Goal: Information Seeking & Learning: Learn about a topic

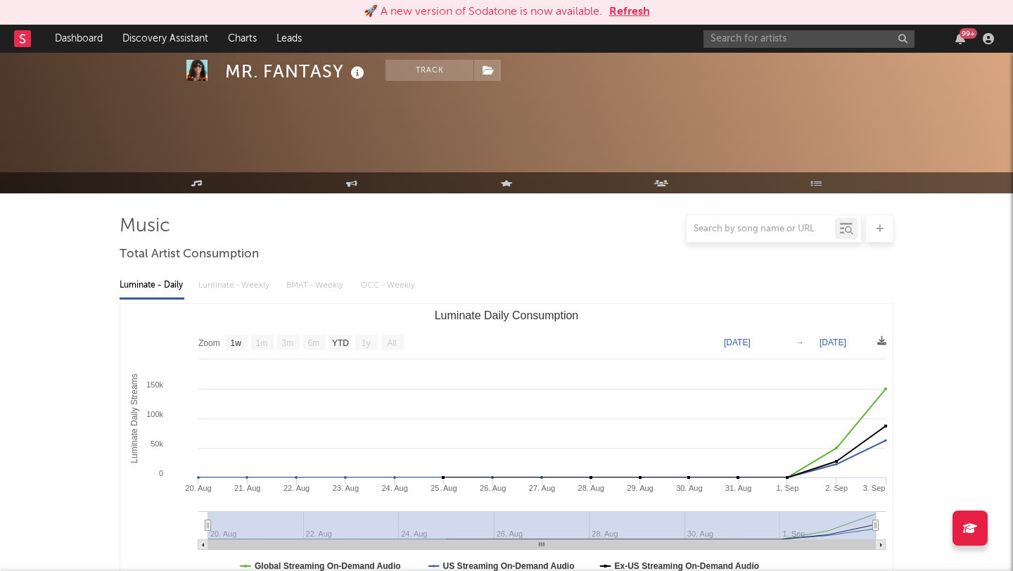
select select "1w"
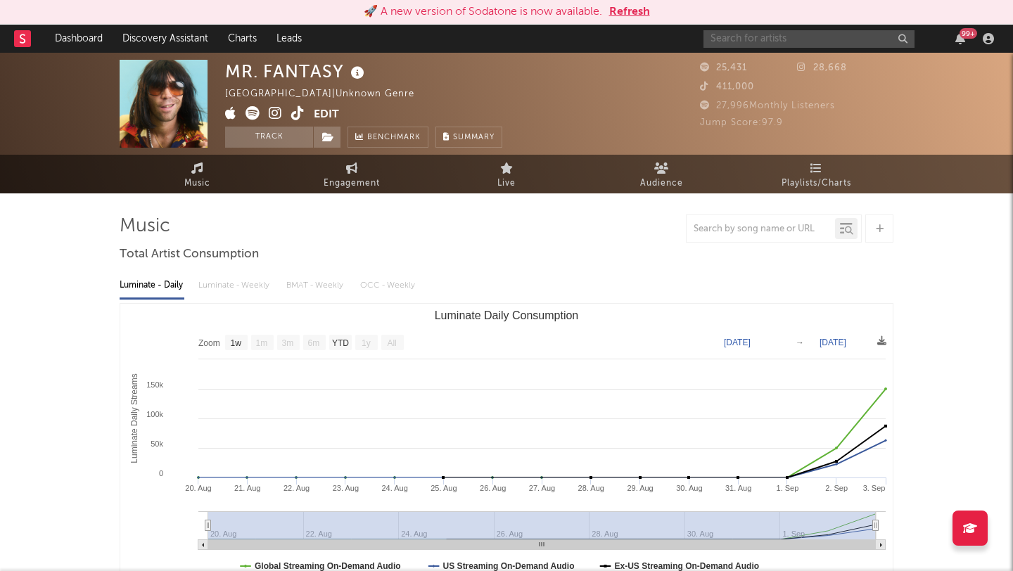
click at [767, 35] on input "text" at bounding box center [808, 39] width 211 height 18
click at [745, 42] on input "text" at bounding box center [808, 39] width 211 height 18
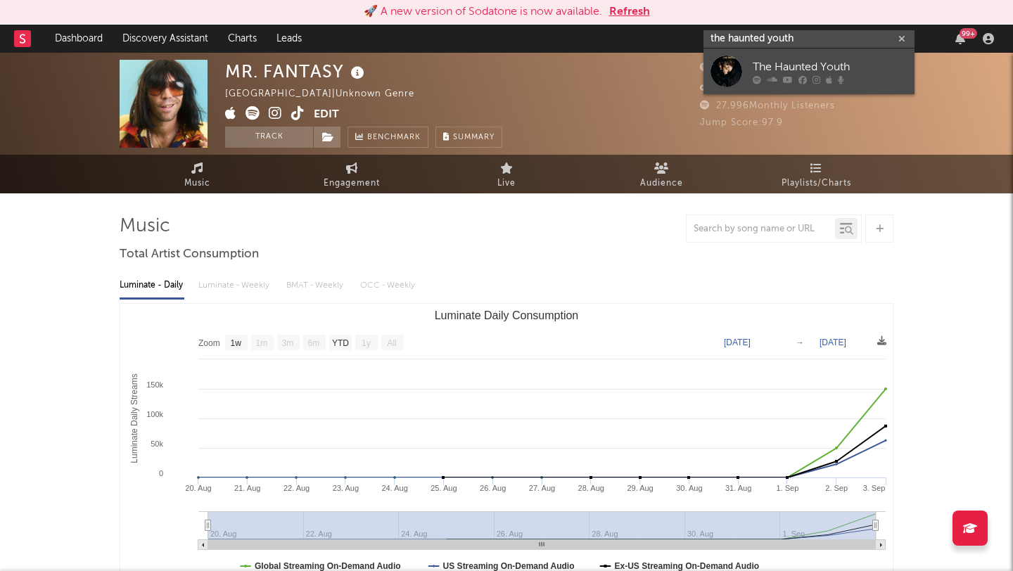
type input "the haunted youth"
click at [765, 64] on div "The Haunted Youth" at bounding box center [829, 66] width 155 height 17
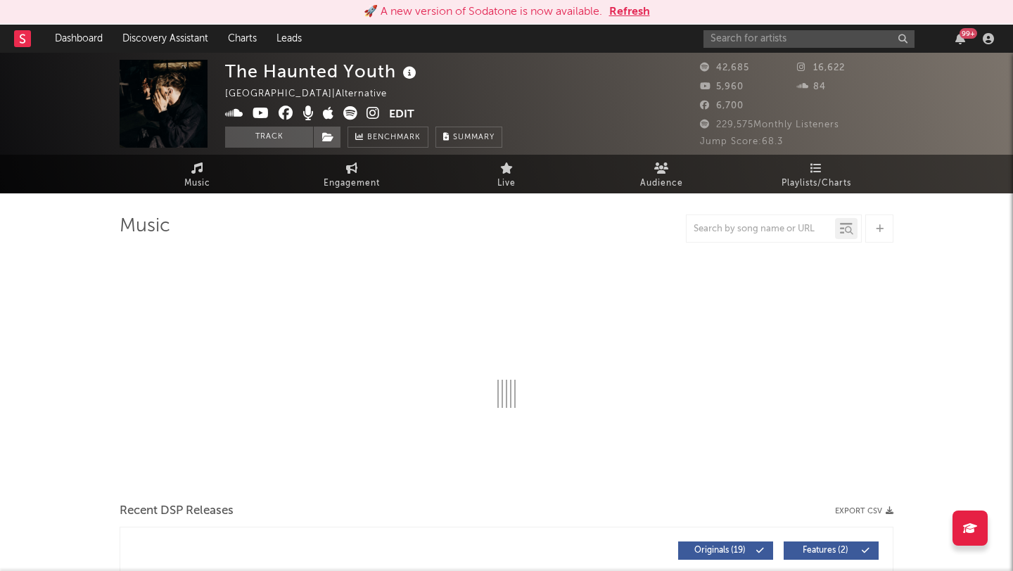
select select "6m"
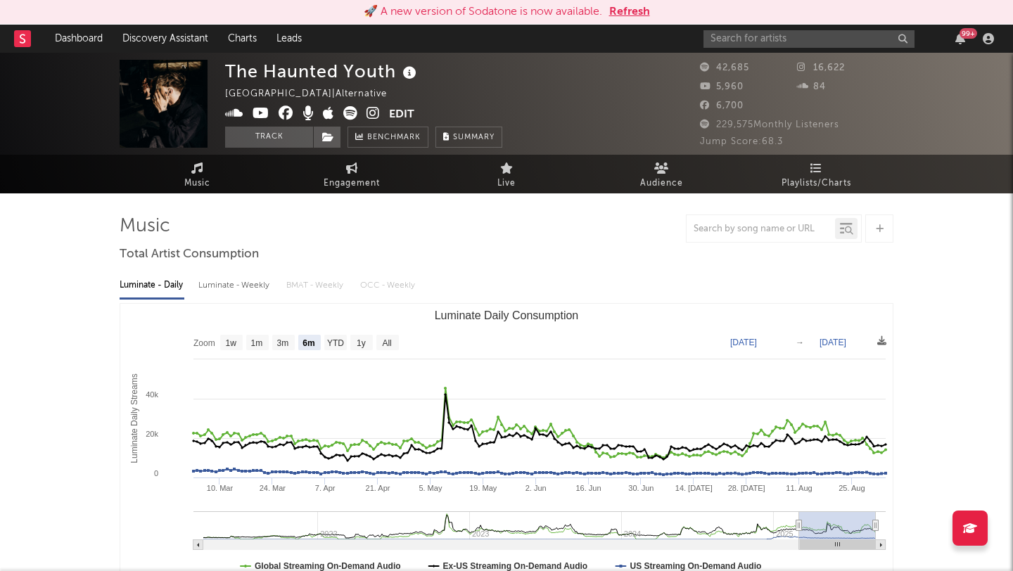
click at [376, 111] on icon at bounding box center [372, 113] width 13 height 14
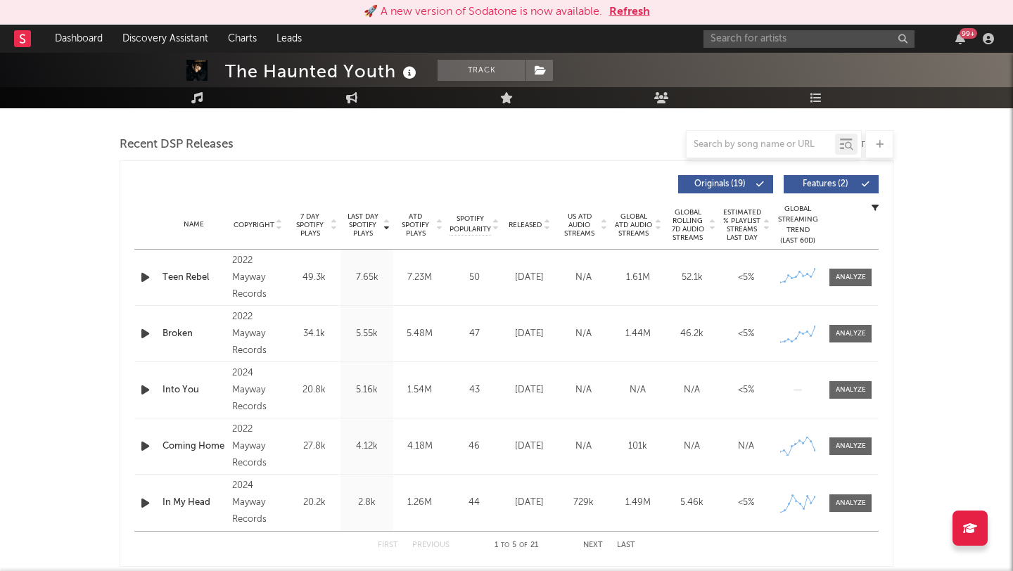
scroll to position [518, 0]
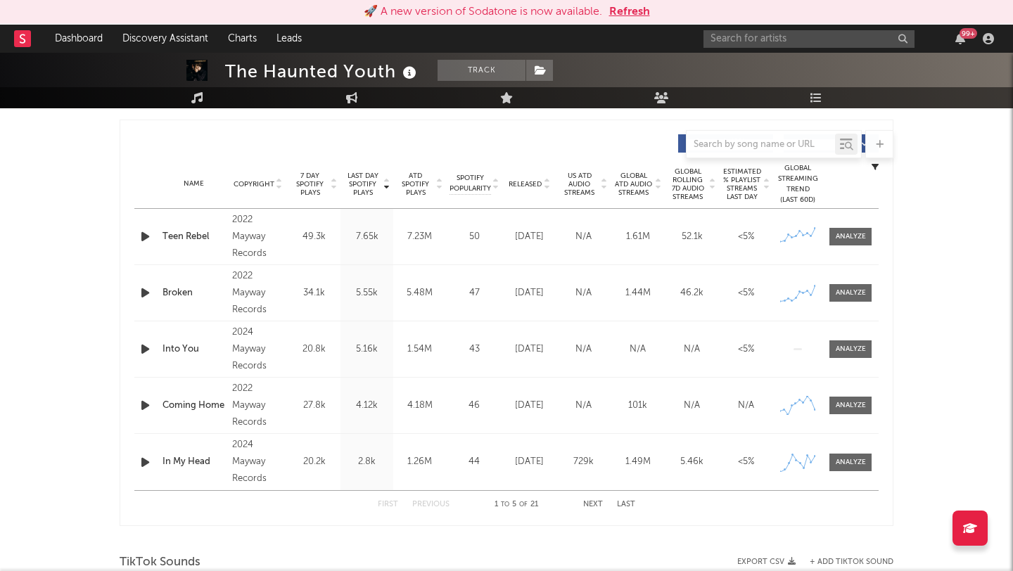
click at [145, 232] on icon "button" at bounding box center [145, 237] width 15 height 18
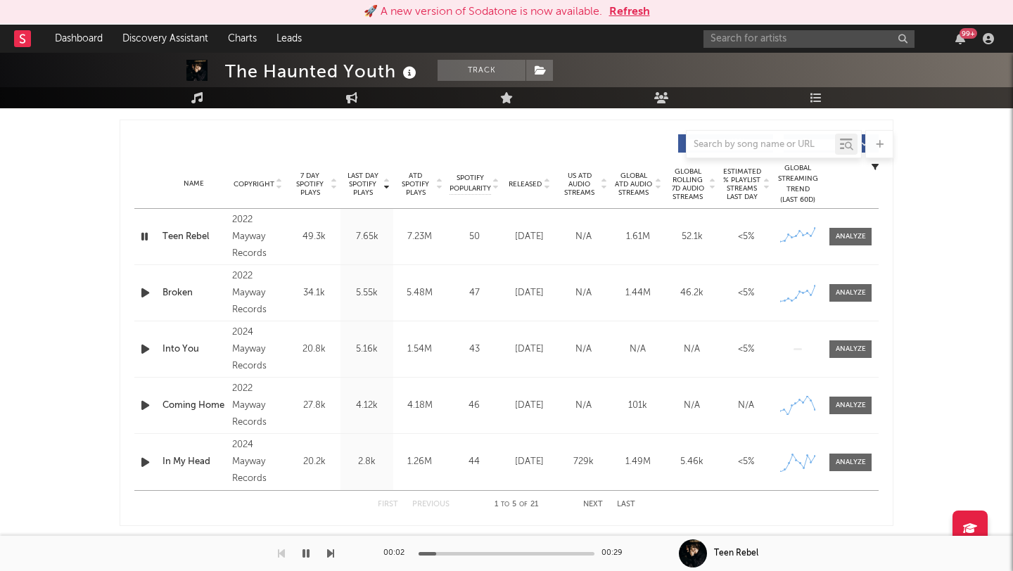
click at [511, 552] on div at bounding box center [506, 554] width 176 height 4
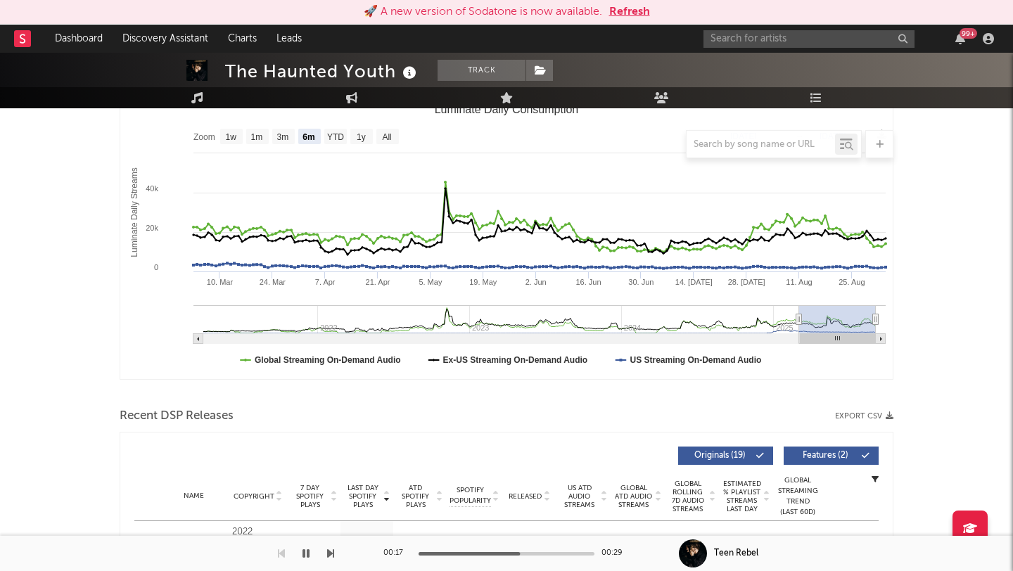
scroll to position [0, 0]
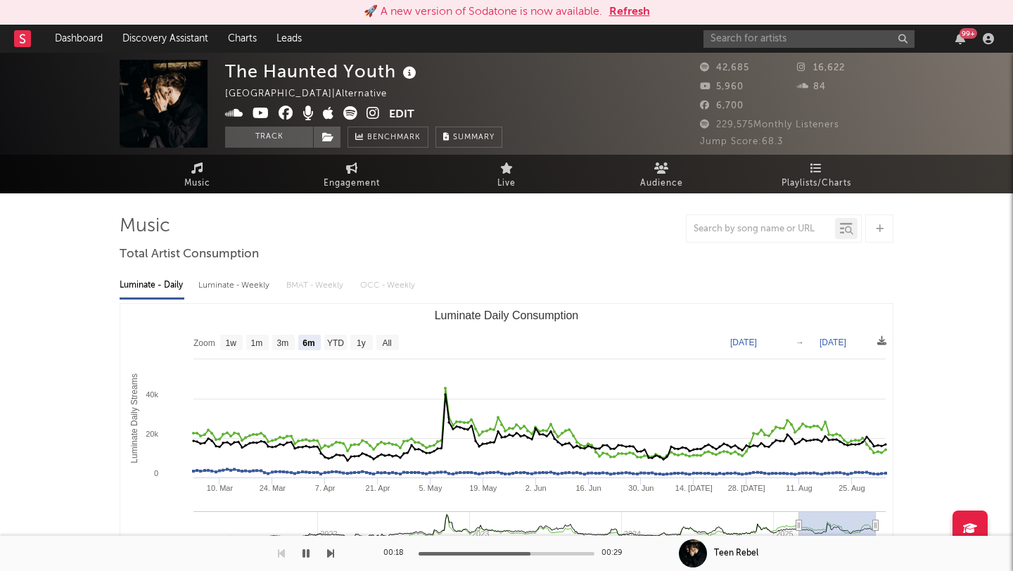
click at [349, 111] on icon at bounding box center [350, 113] width 14 height 14
click at [226, 169] on link "Music" at bounding box center [197, 174] width 155 height 39
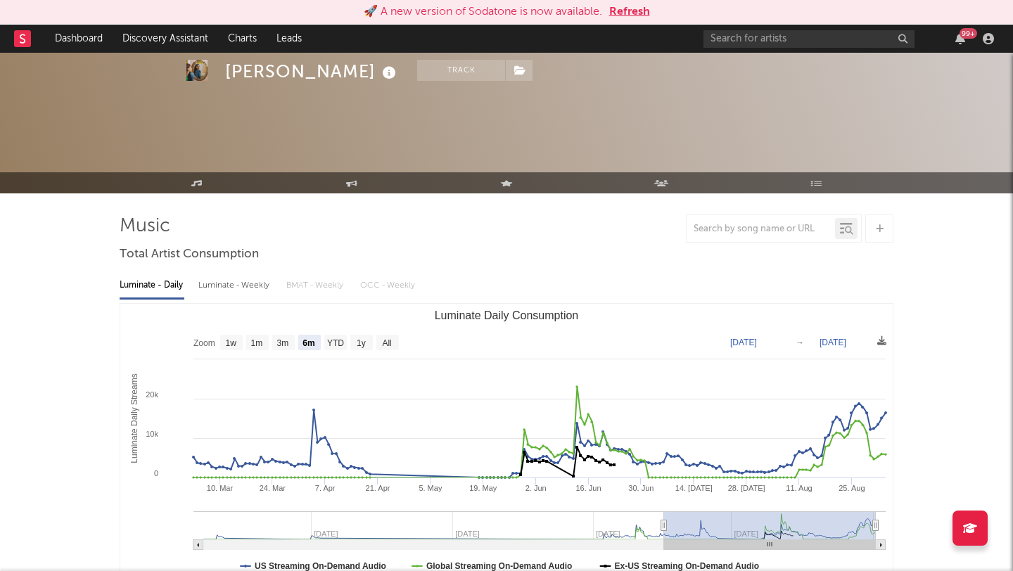
select select "6m"
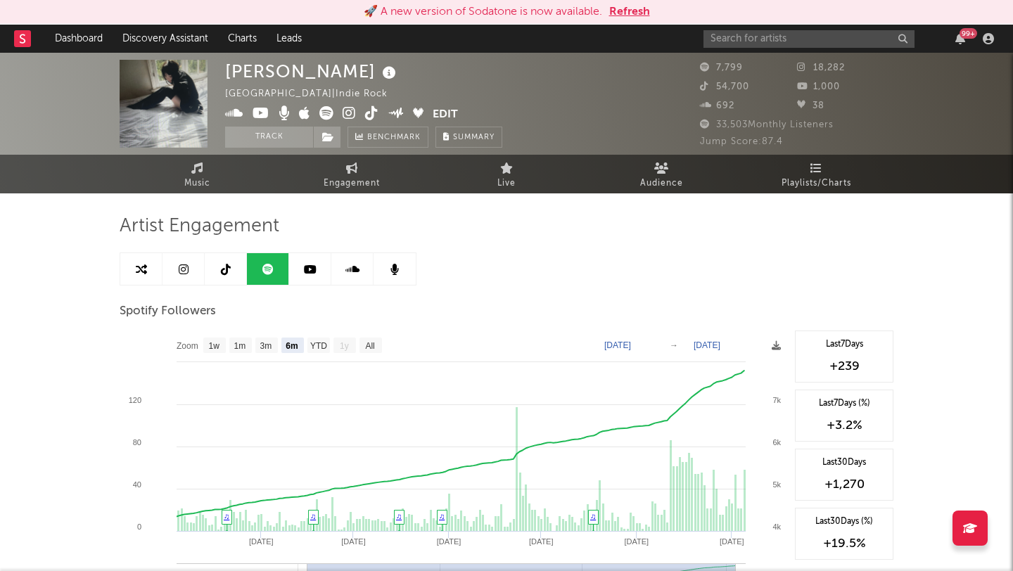
select select "6m"
select select "1w"
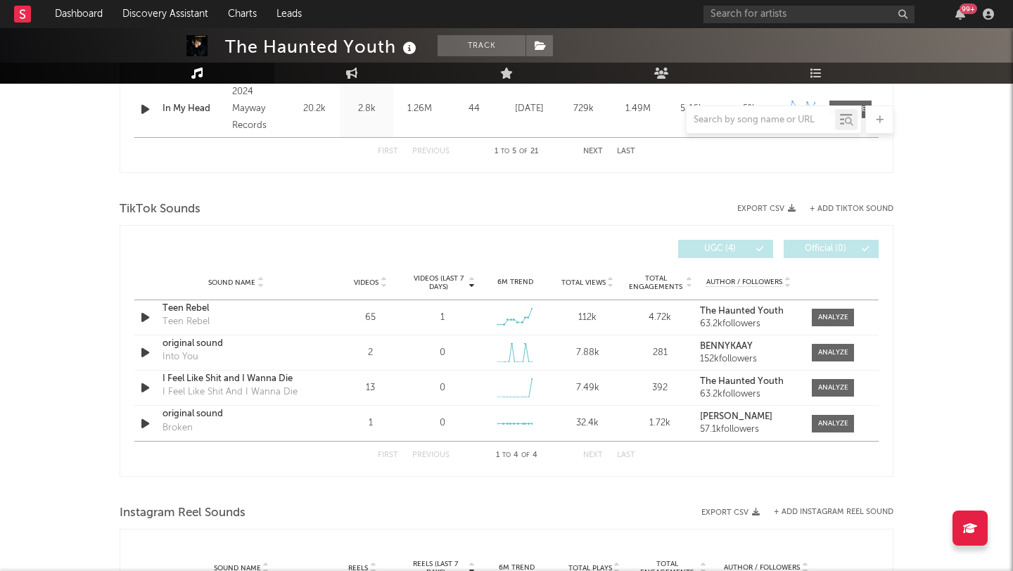
scroll to position [732, 0]
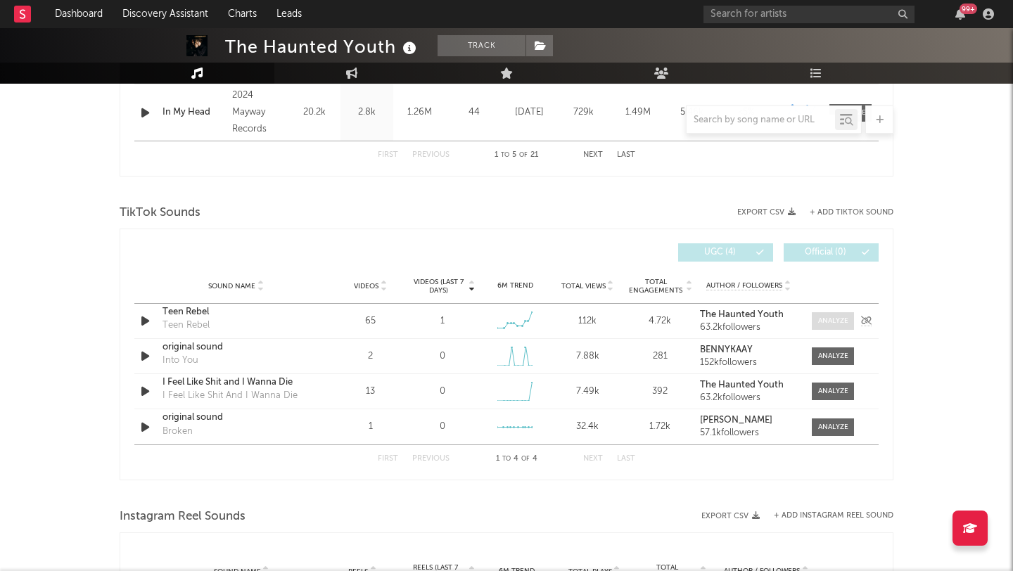
click at [828, 320] on div at bounding box center [833, 321] width 30 height 11
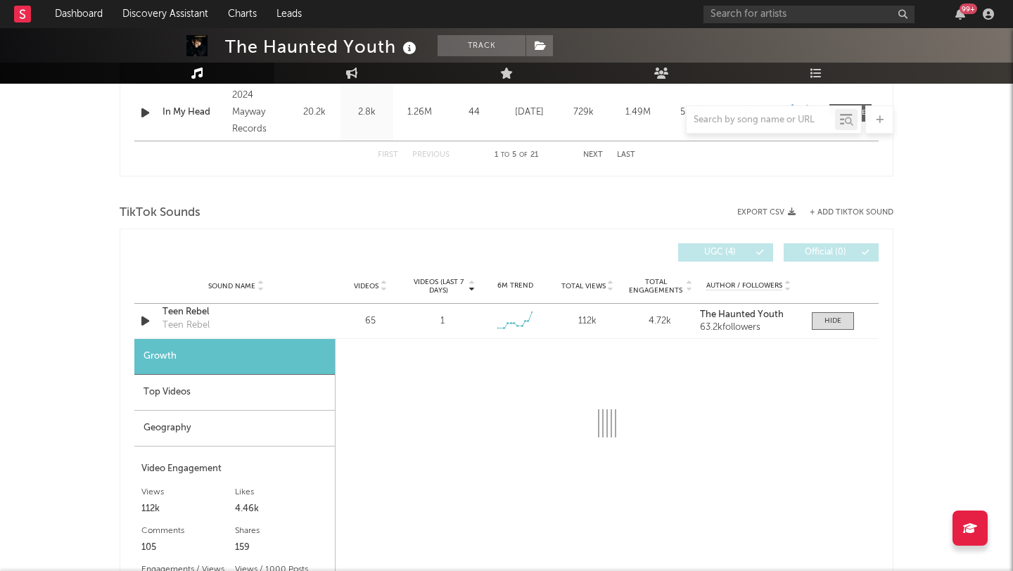
click at [188, 435] on div "Geography" at bounding box center [234, 429] width 200 height 36
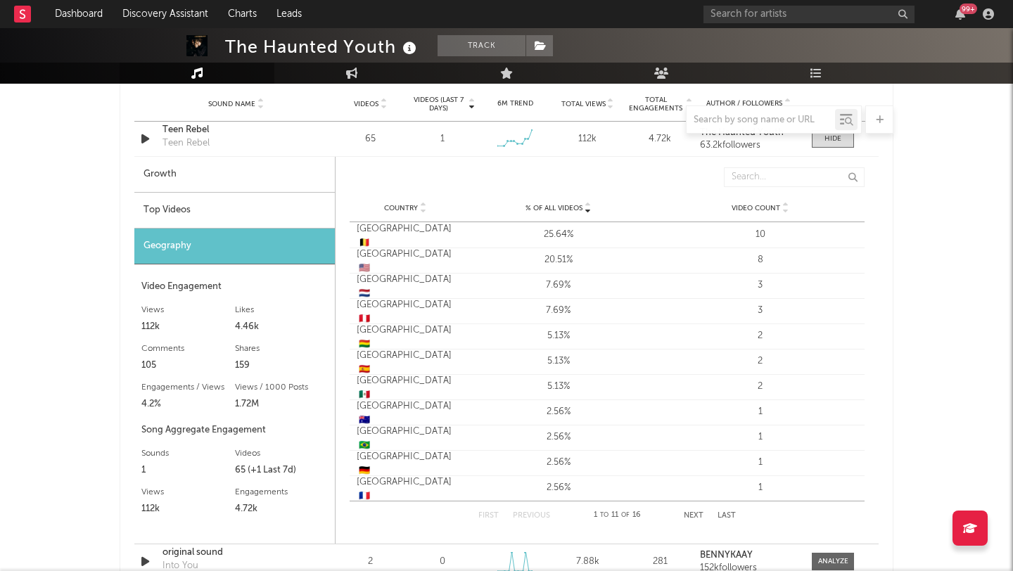
scroll to position [916, 0]
click at [832, 143] on span at bounding box center [832, 138] width 42 height 18
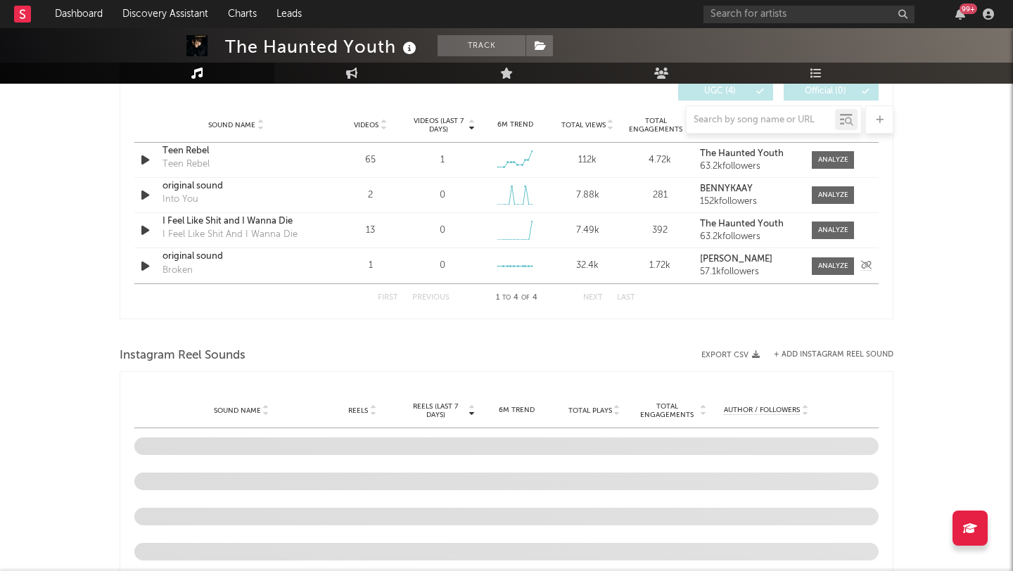
scroll to position [868, 0]
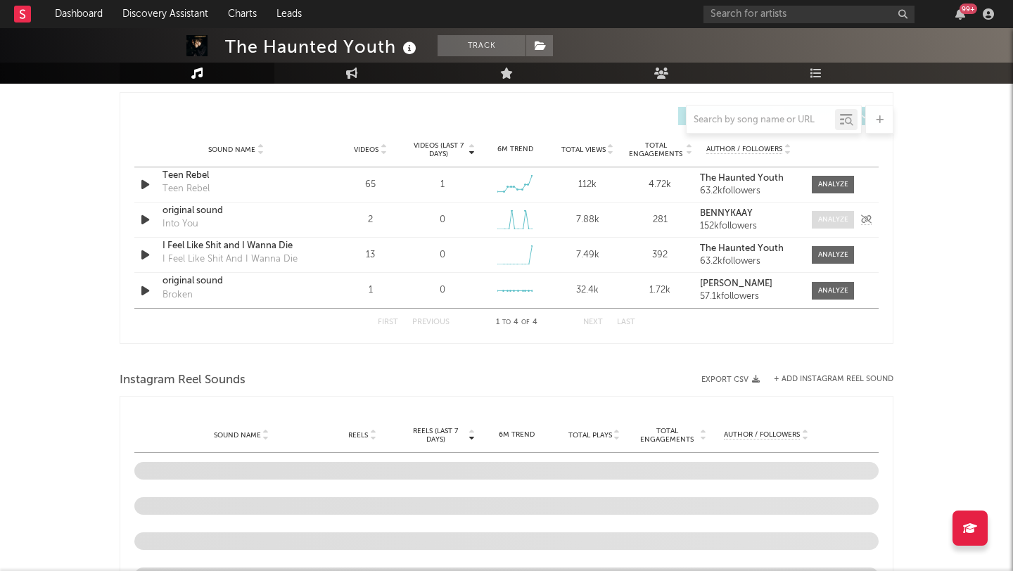
click at [820, 226] on span at bounding box center [832, 220] width 42 height 18
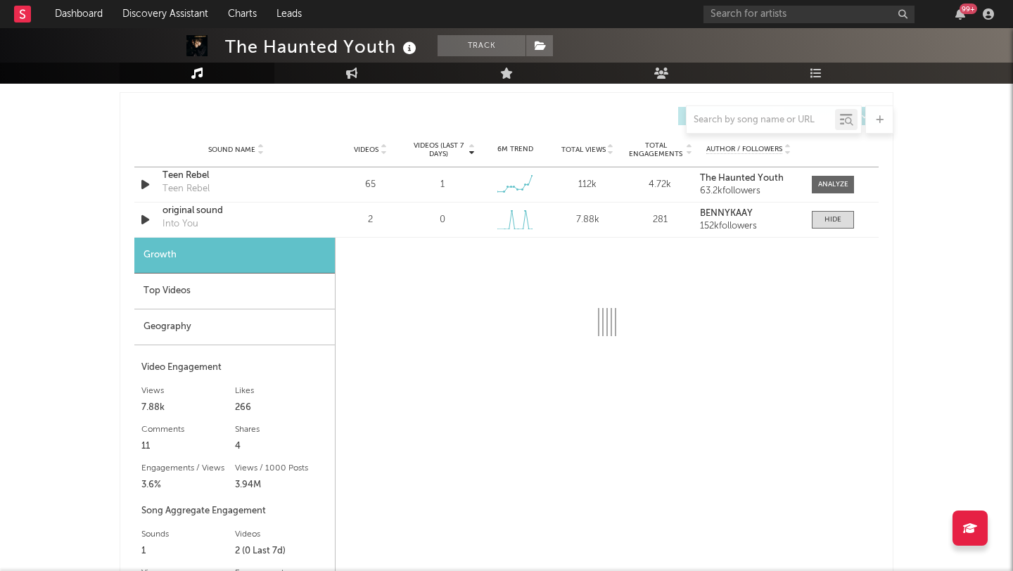
click at [229, 323] on div "Geography" at bounding box center [234, 327] width 200 height 36
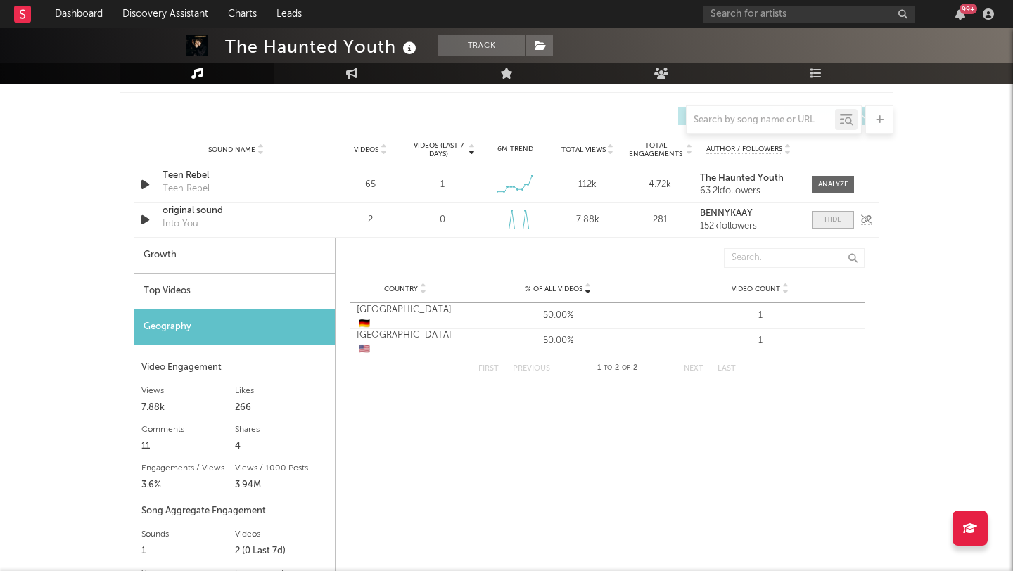
click at [833, 217] on div at bounding box center [832, 219] width 17 height 11
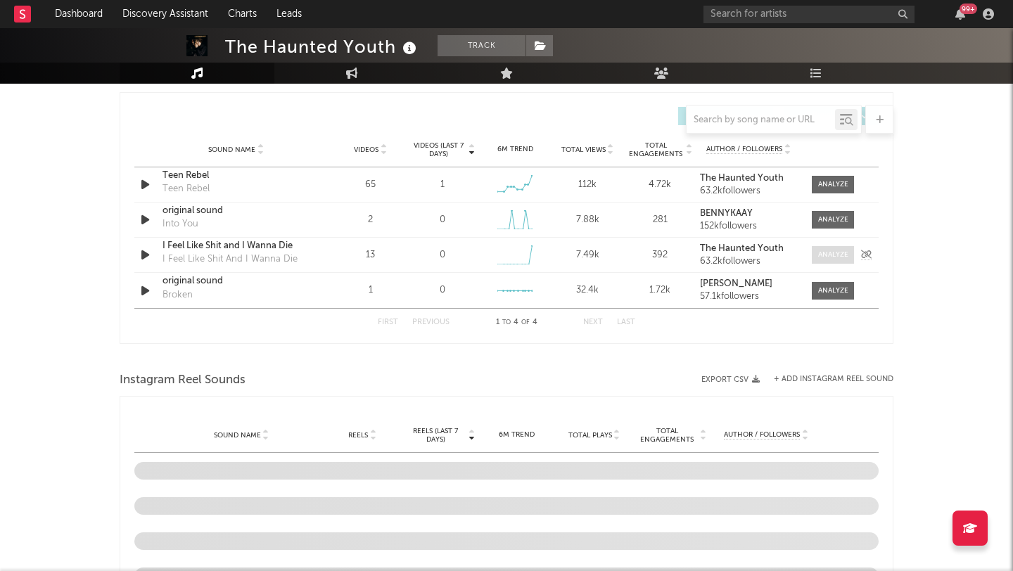
click at [822, 256] on div at bounding box center [833, 255] width 30 height 11
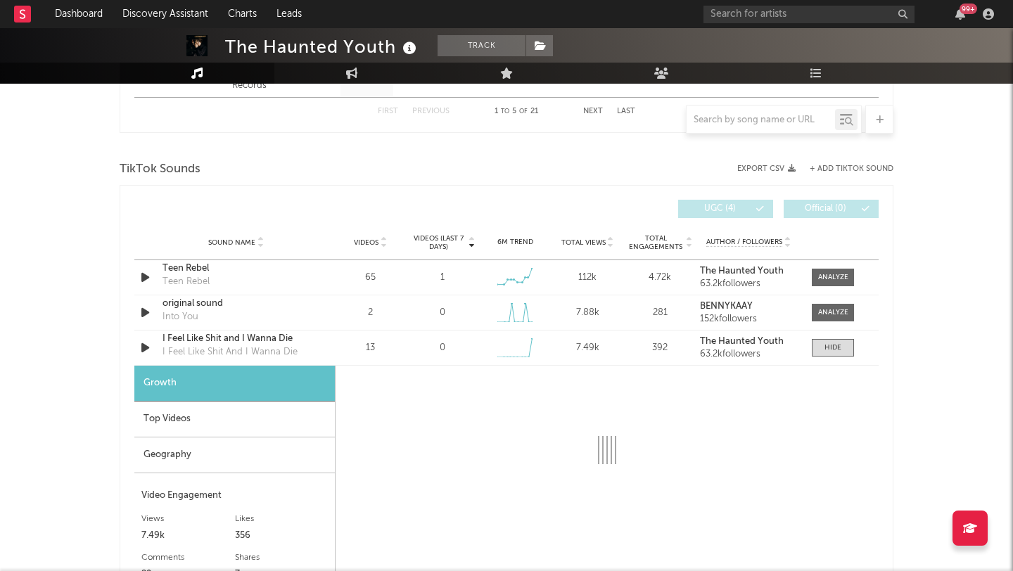
scroll to position [865, 0]
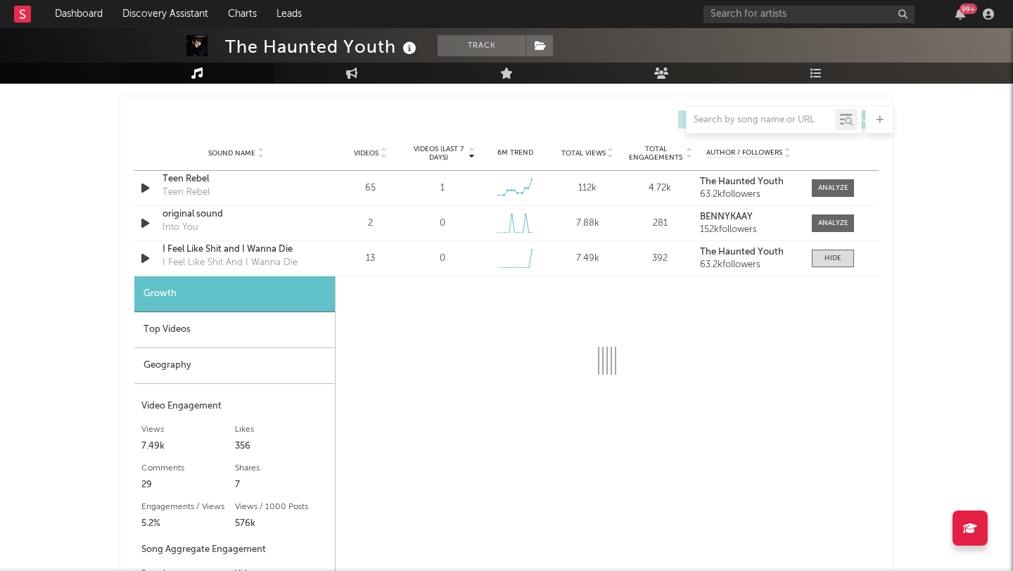
click at [290, 354] on div "Geography" at bounding box center [234, 366] width 200 height 36
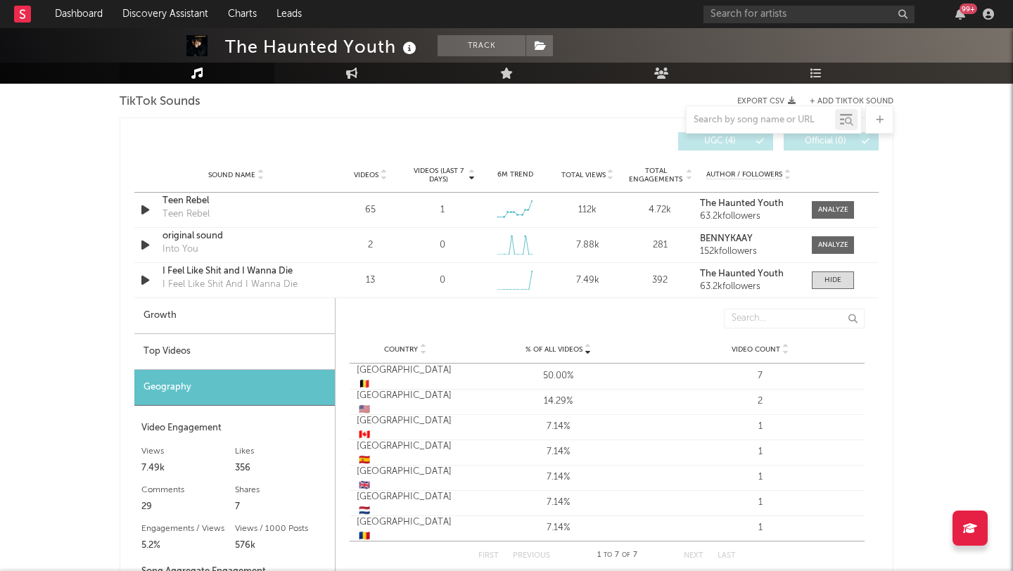
scroll to position [814, 0]
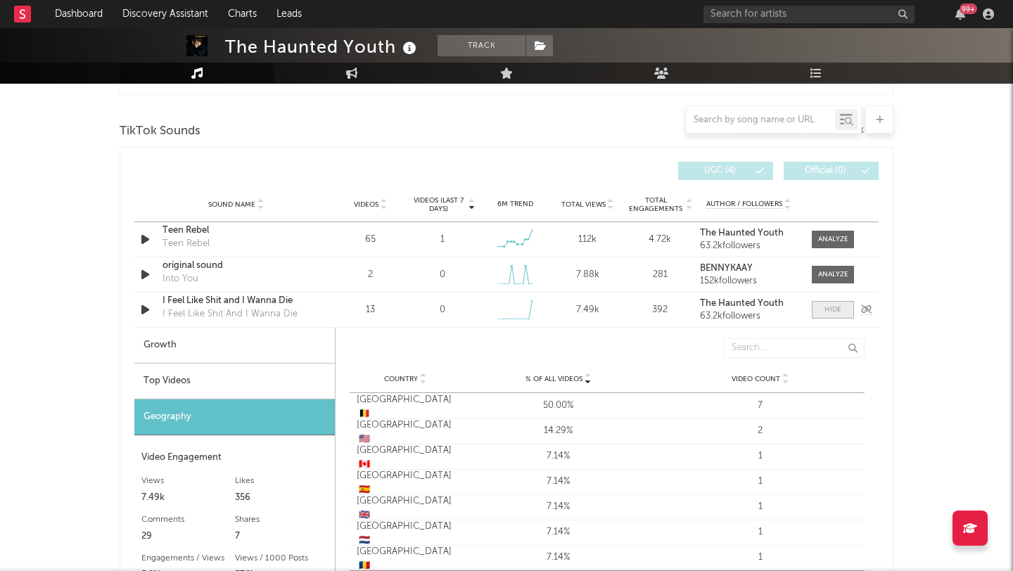
click at [835, 310] on div at bounding box center [832, 309] width 17 height 11
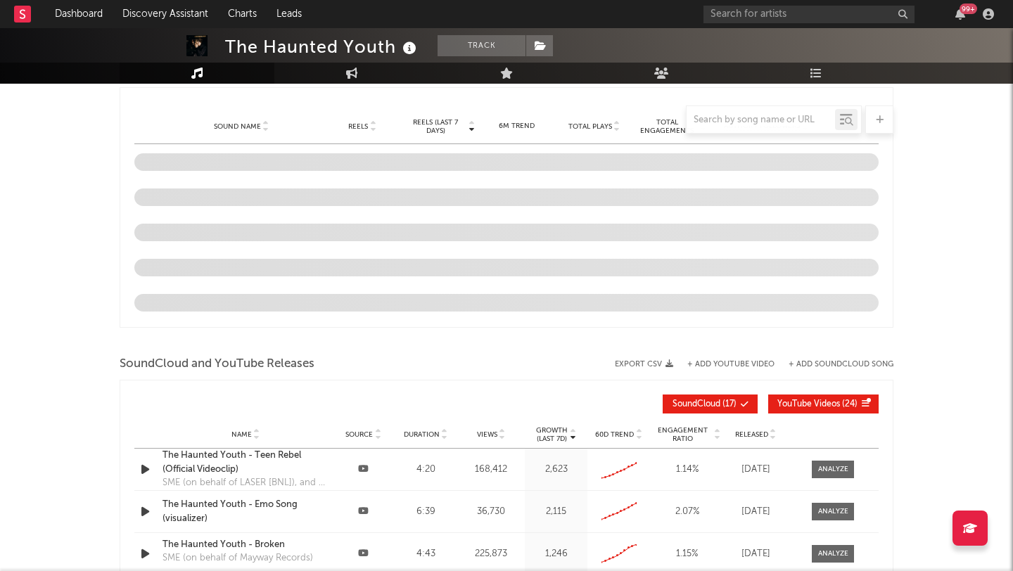
scroll to position [1315, 0]
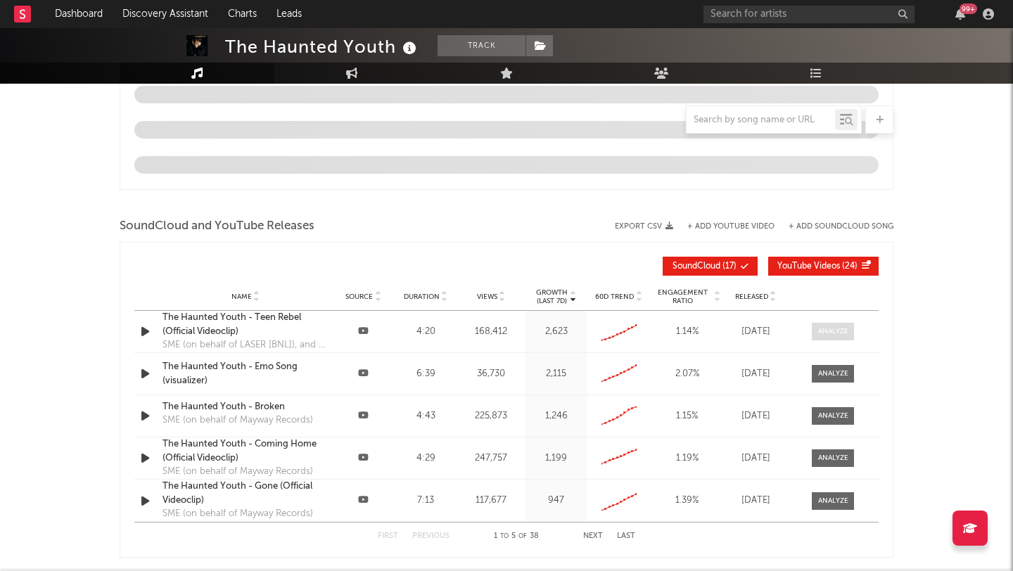
click at [852, 333] on span at bounding box center [832, 332] width 42 height 18
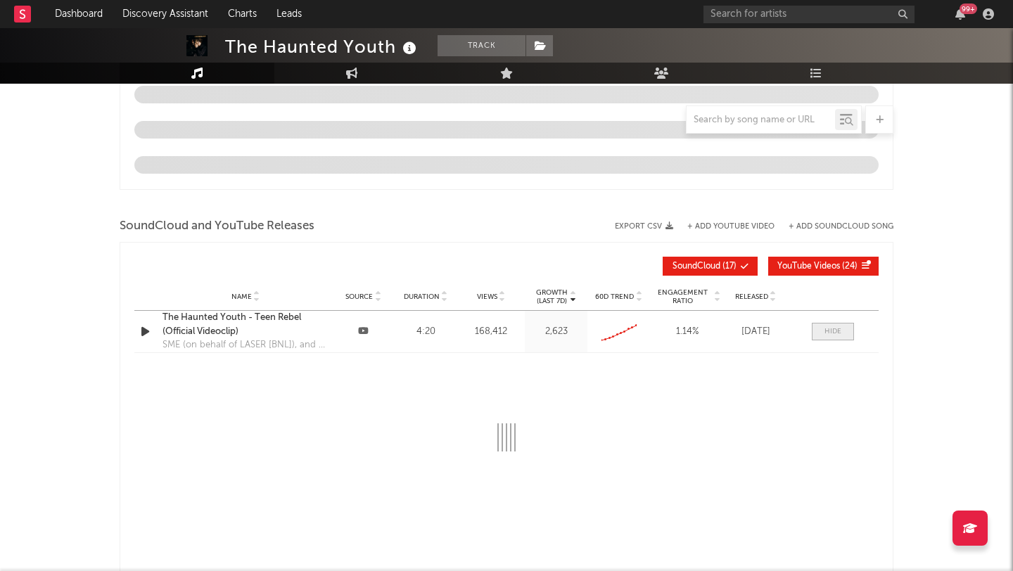
select select "6m"
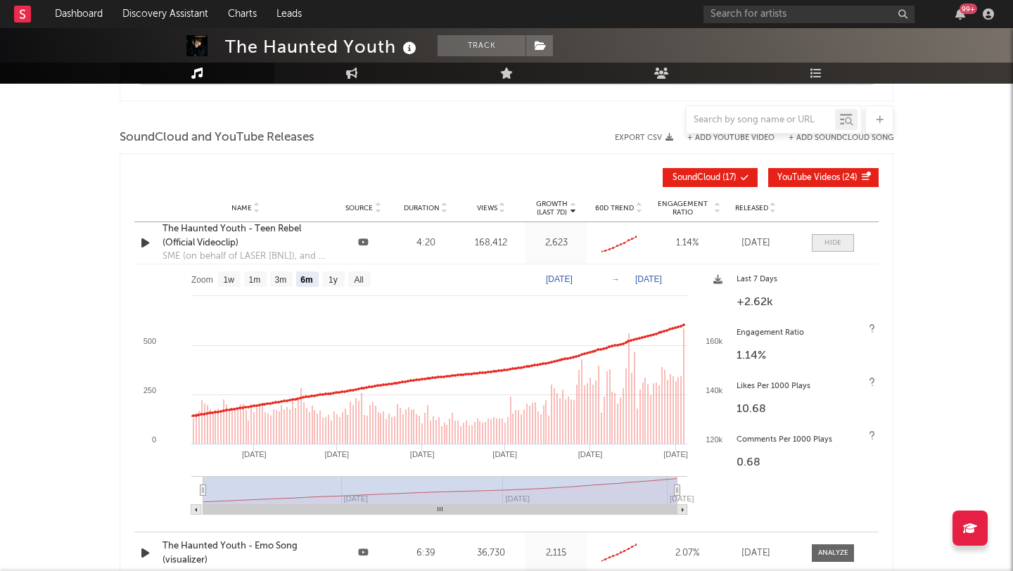
scroll to position [1395, 0]
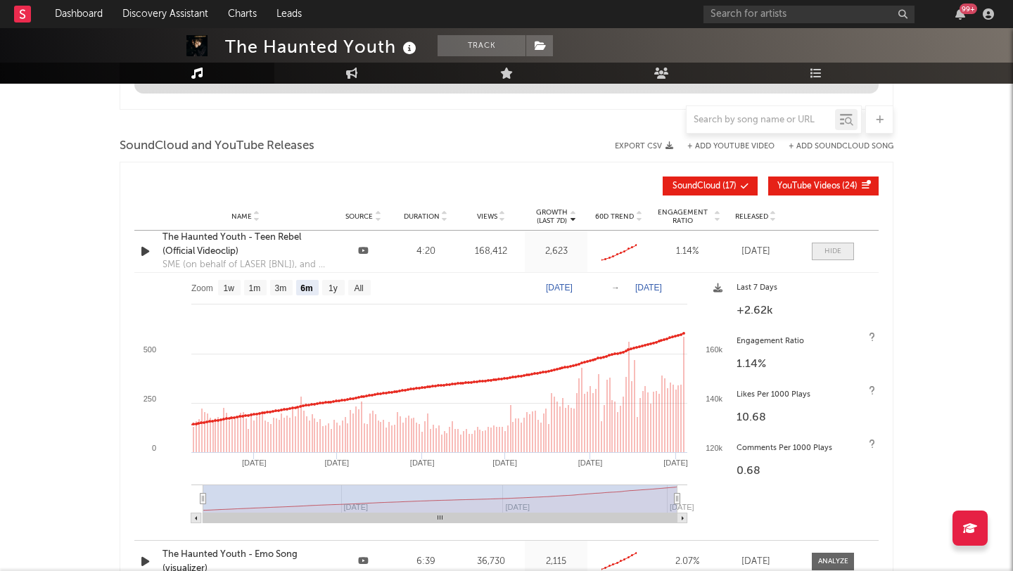
click at [831, 247] on div at bounding box center [832, 251] width 17 height 11
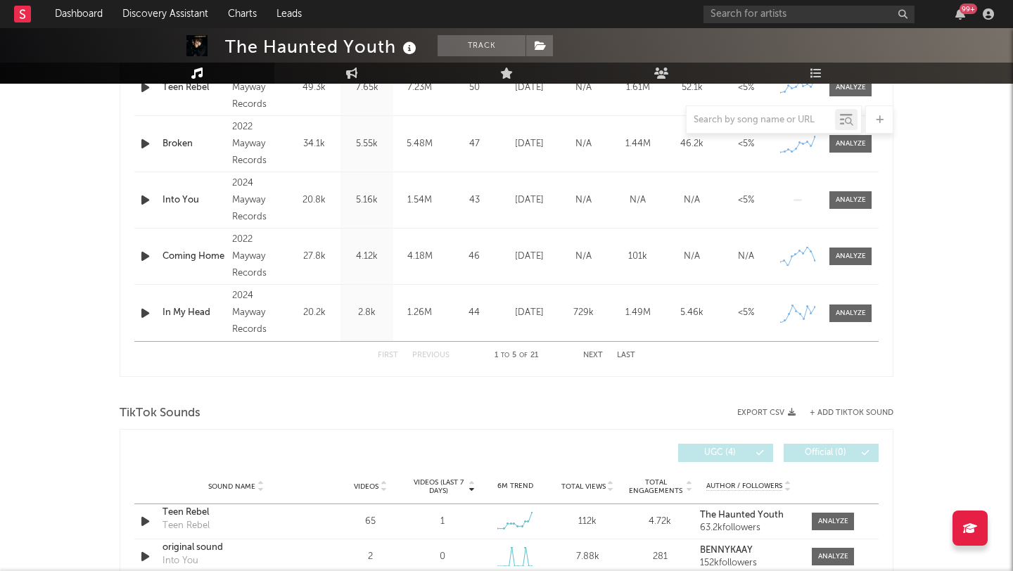
scroll to position [440, 0]
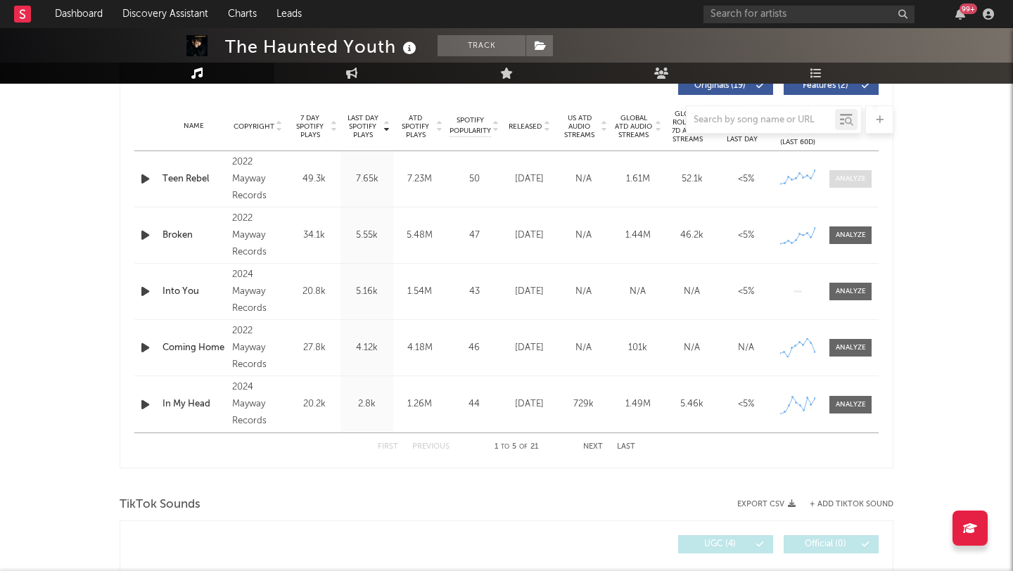
click at [830, 180] on span at bounding box center [850, 179] width 42 height 18
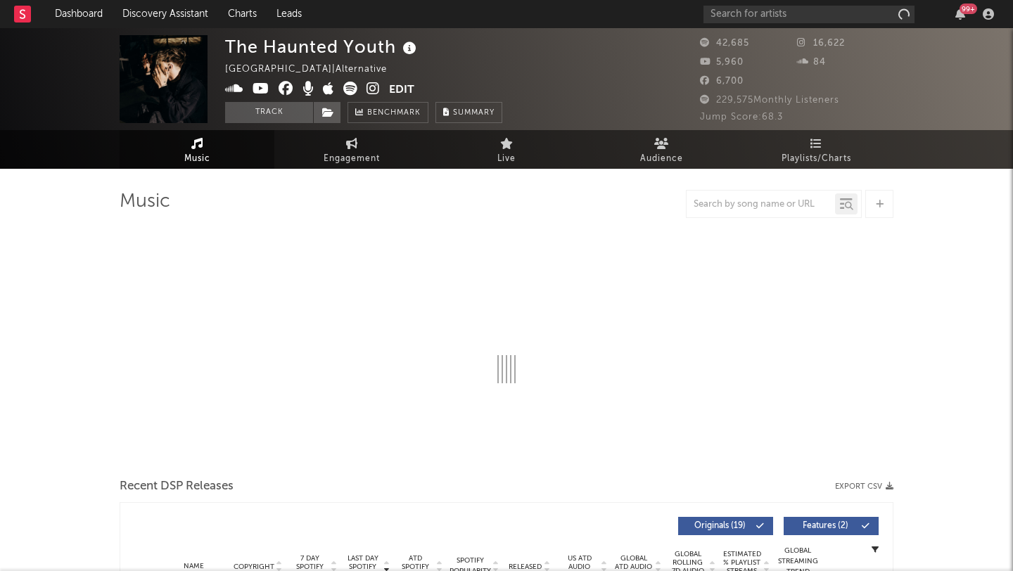
select select "6m"
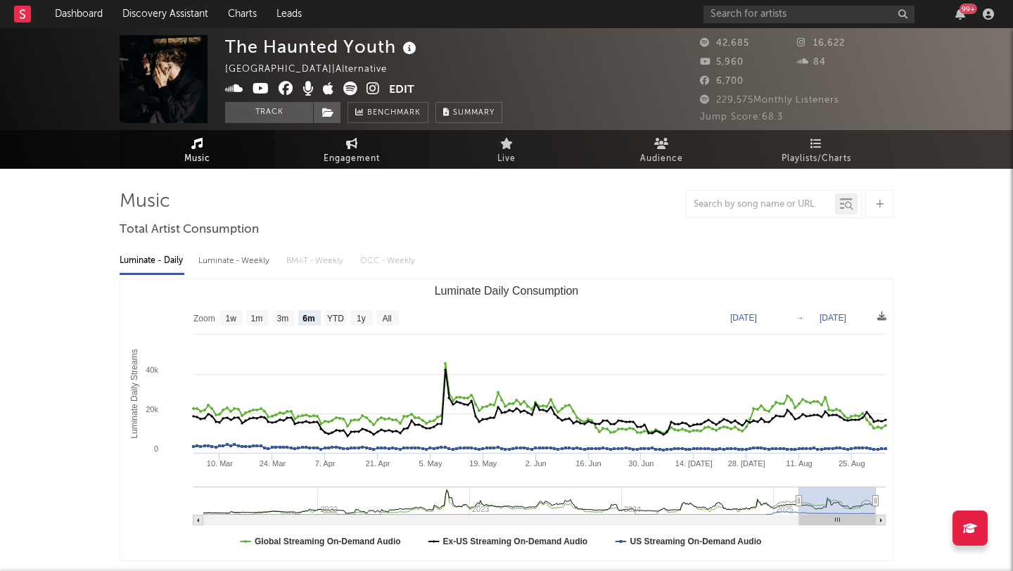
click at [317, 136] on link "Engagement" at bounding box center [351, 149] width 155 height 39
select select "1w"
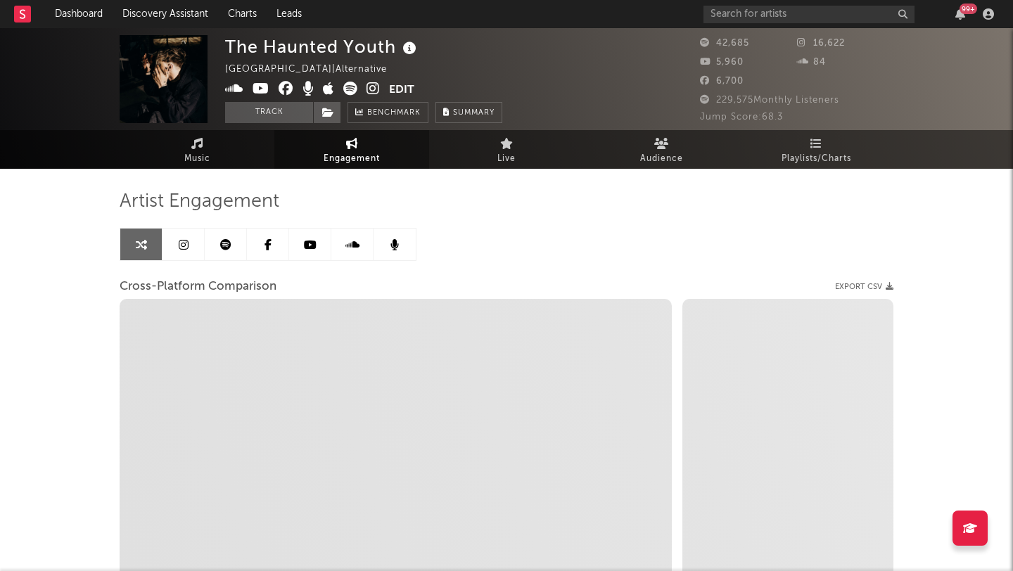
click at [174, 246] on link at bounding box center [183, 245] width 42 height 32
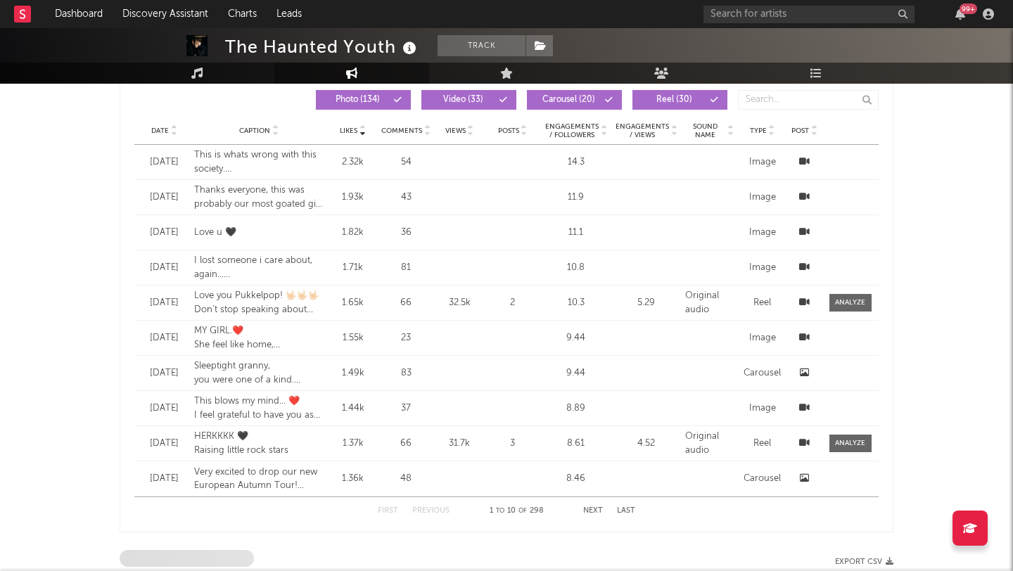
select select "6m"
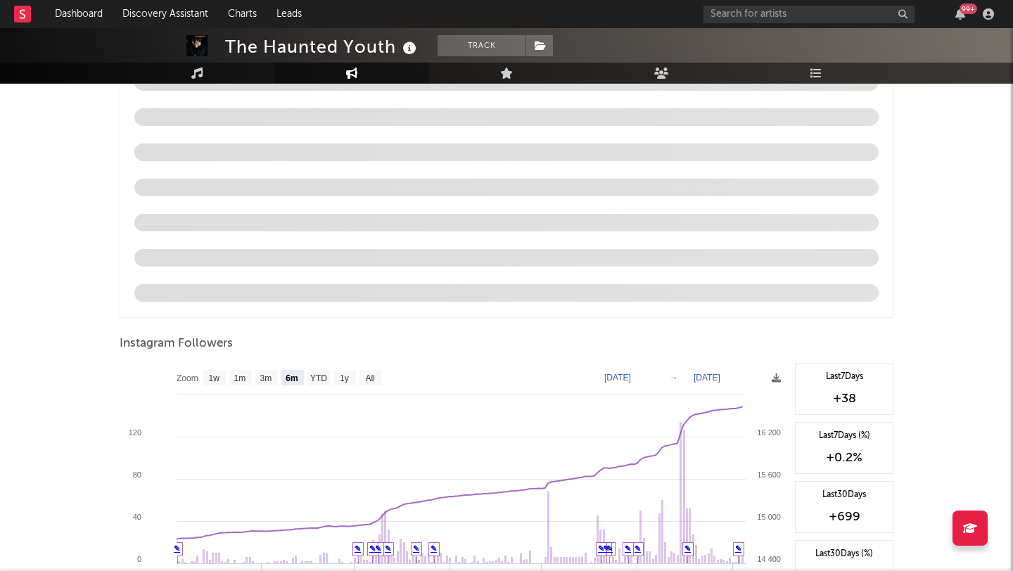
scroll to position [1503, 0]
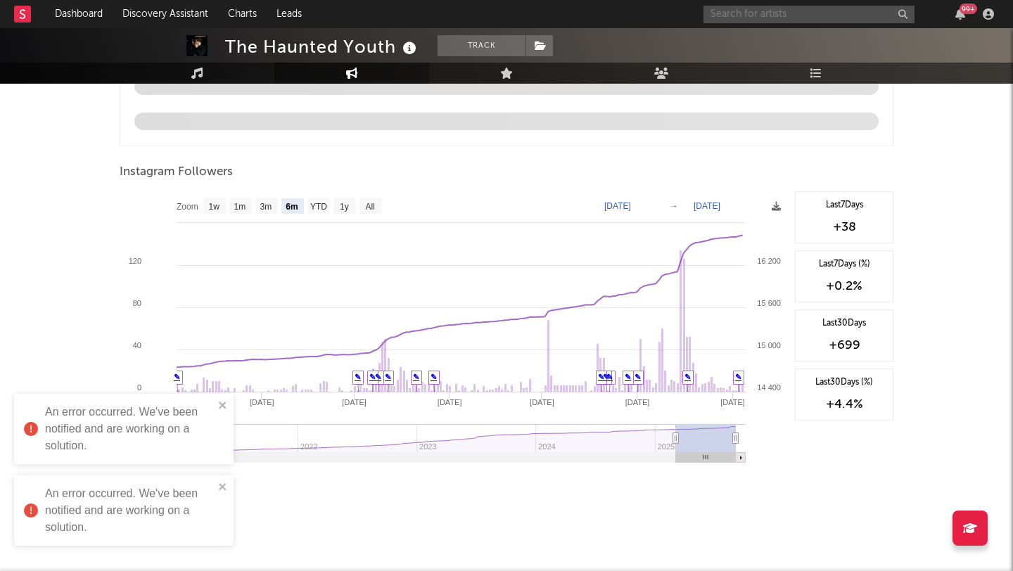
click at [729, 13] on input "text" at bounding box center [808, 15] width 211 height 18
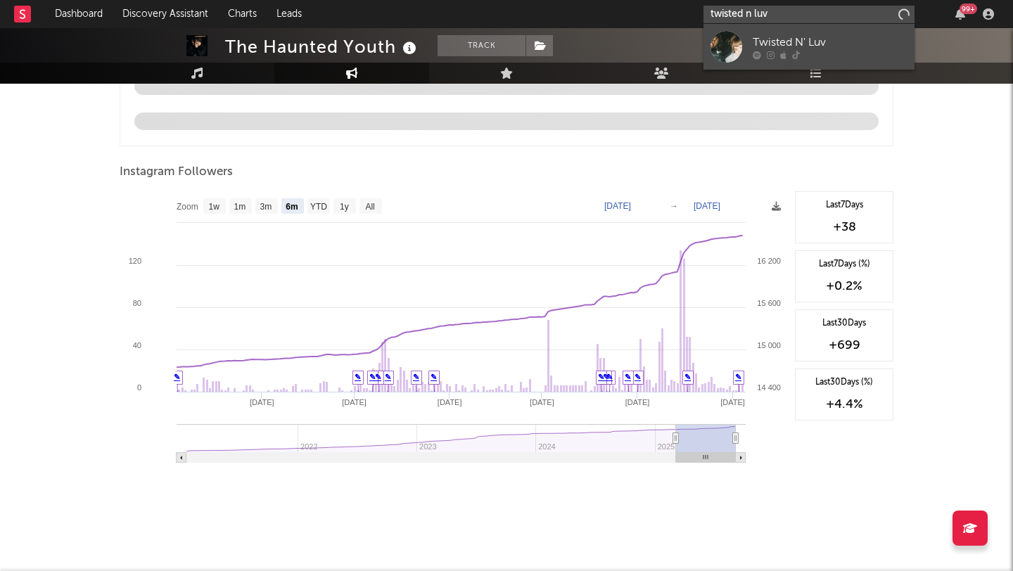
type input "twisted n luv"
click at [769, 44] on div "Twisted N' Luv" at bounding box center [829, 42] width 155 height 17
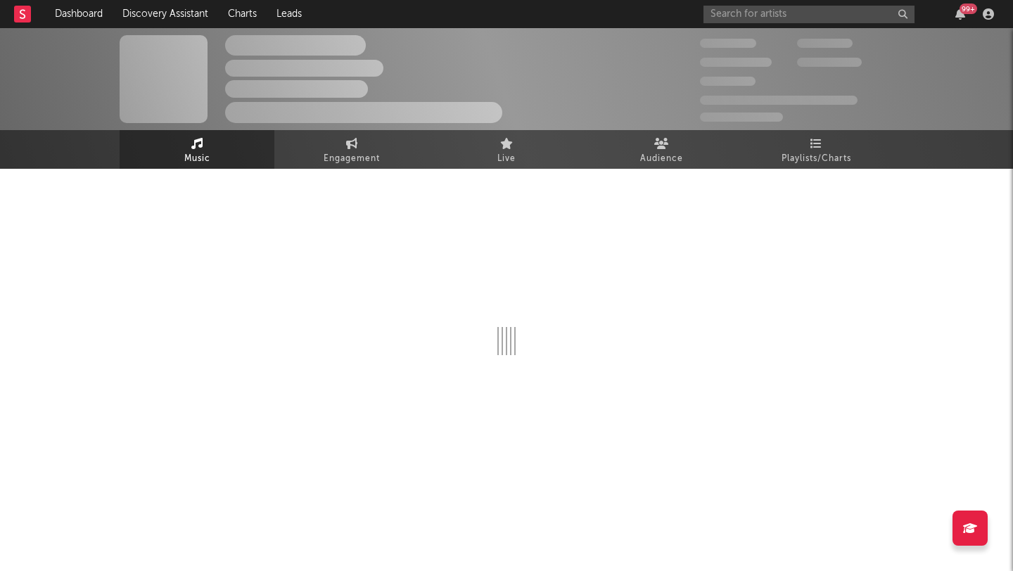
select select "1w"
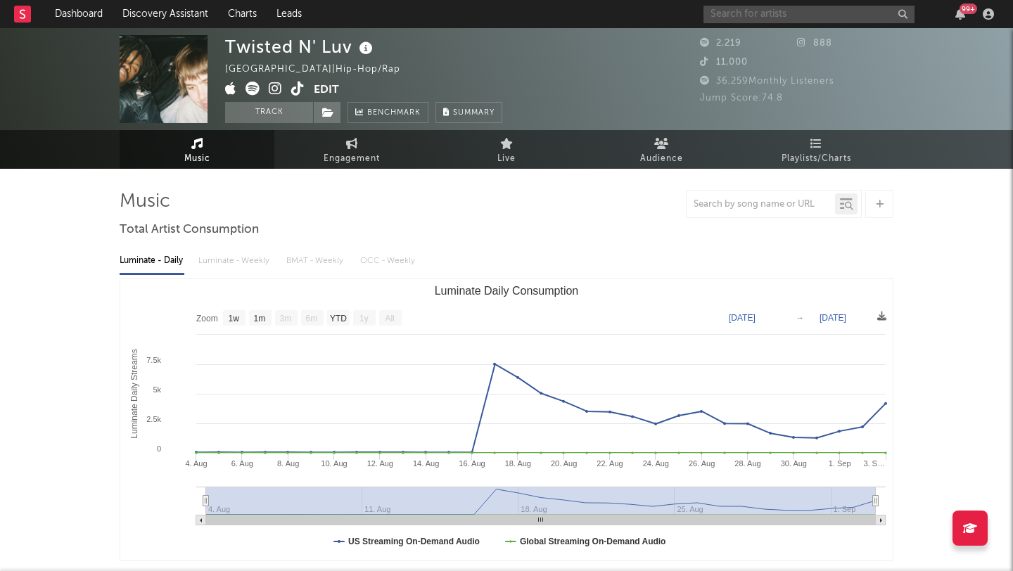
click at [733, 17] on input "text" at bounding box center [808, 15] width 211 height 18
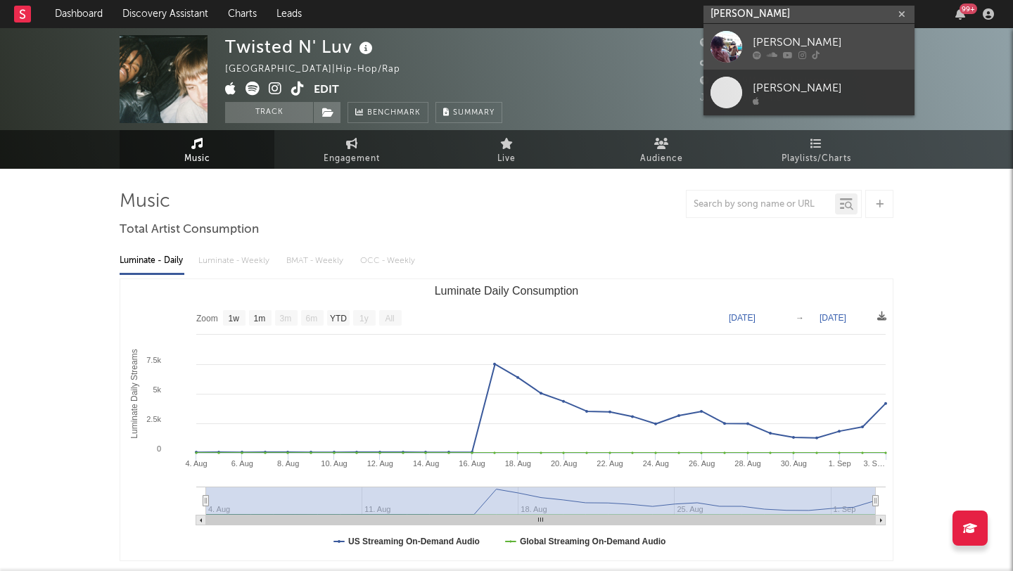
type input "benny bellson"
click at [743, 49] on link "Benny Bellson" at bounding box center [808, 47] width 211 height 46
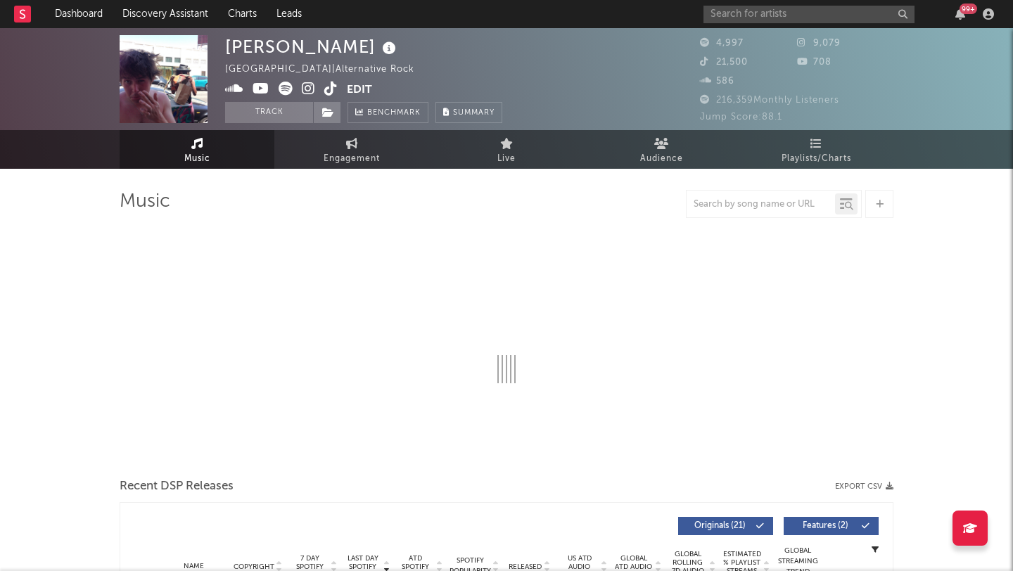
select select "6m"
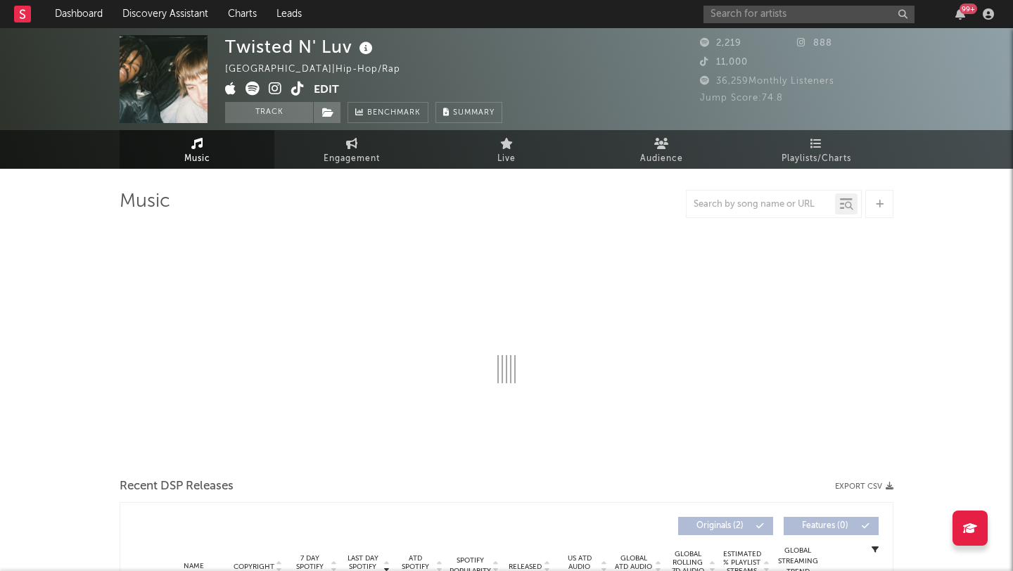
select select "1w"
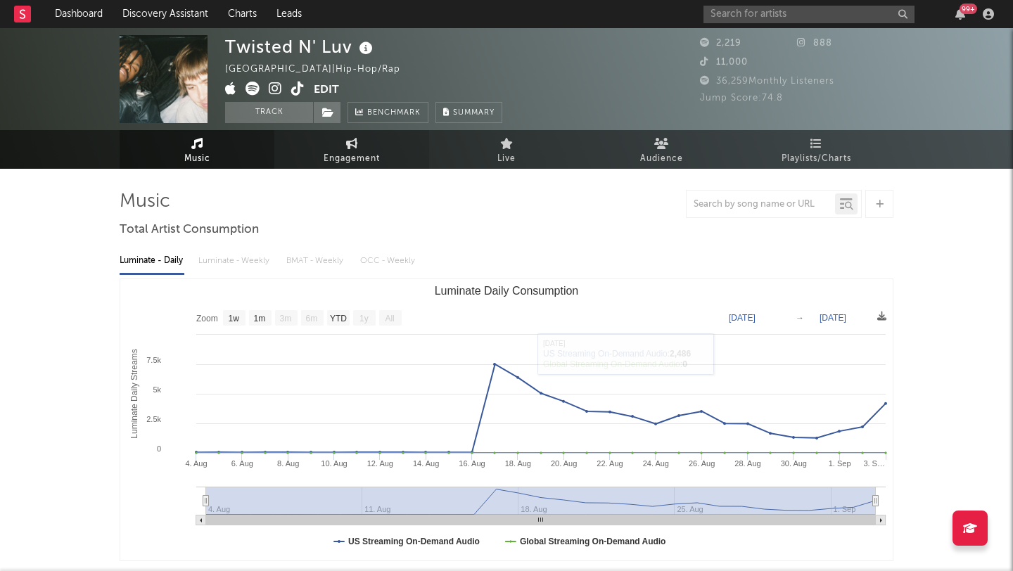
click at [330, 141] on link "Engagement" at bounding box center [351, 149] width 155 height 39
select select "1w"
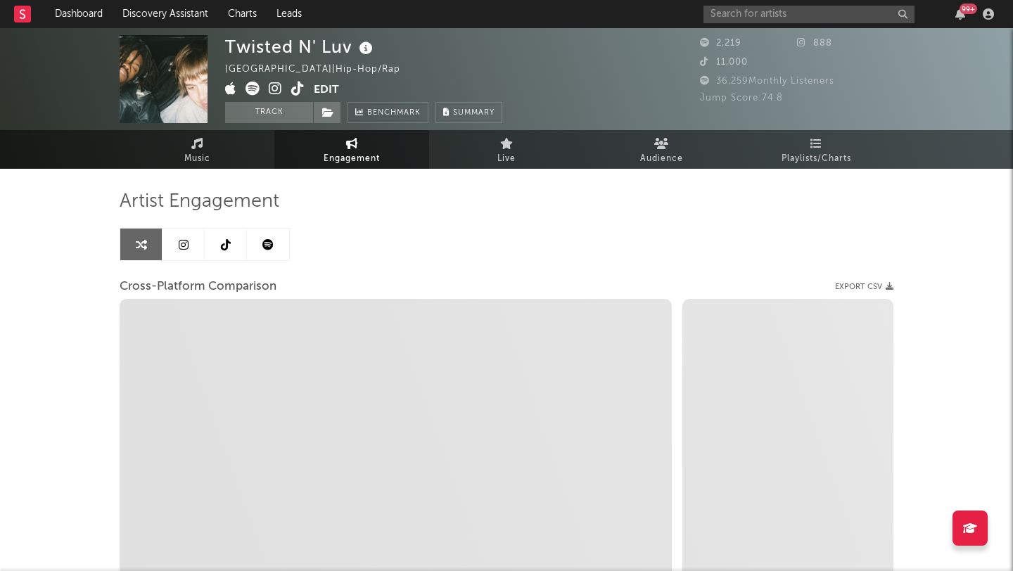
click at [261, 236] on link at bounding box center [268, 245] width 42 height 32
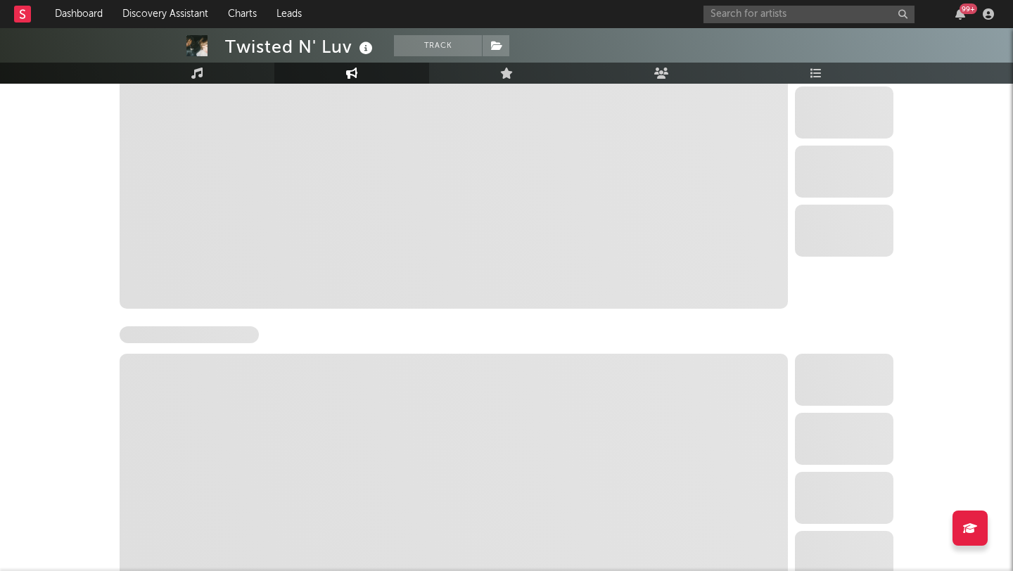
select select "1w"
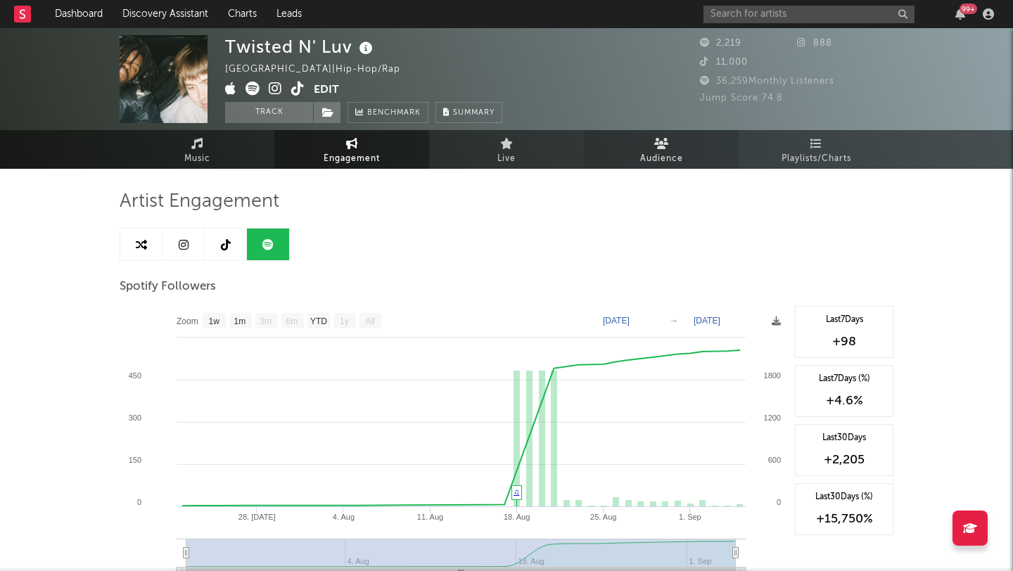
click at [669, 153] on span "Audience" at bounding box center [661, 158] width 43 height 17
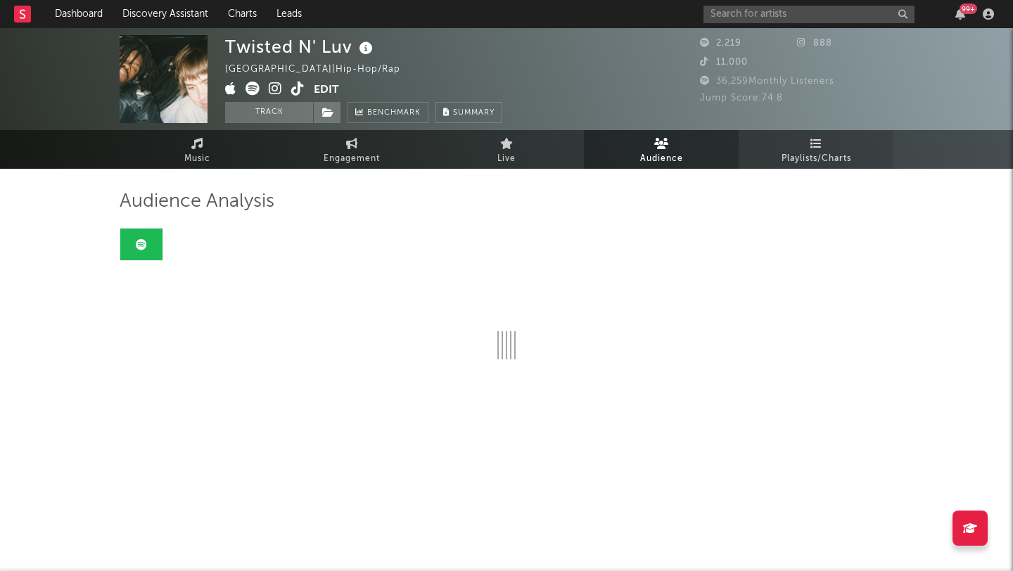
click at [826, 152] on span "Playlists/Charts" at bounding box center [816, 158] width 70 height 17
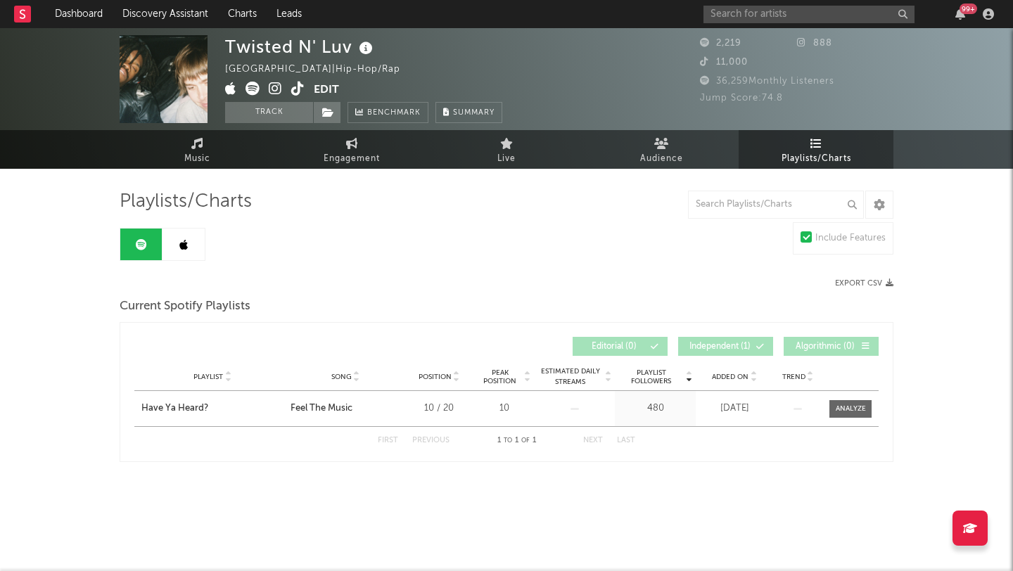
click at [180, 241] on icon at bounding box center [183, 244] width 8 height 11
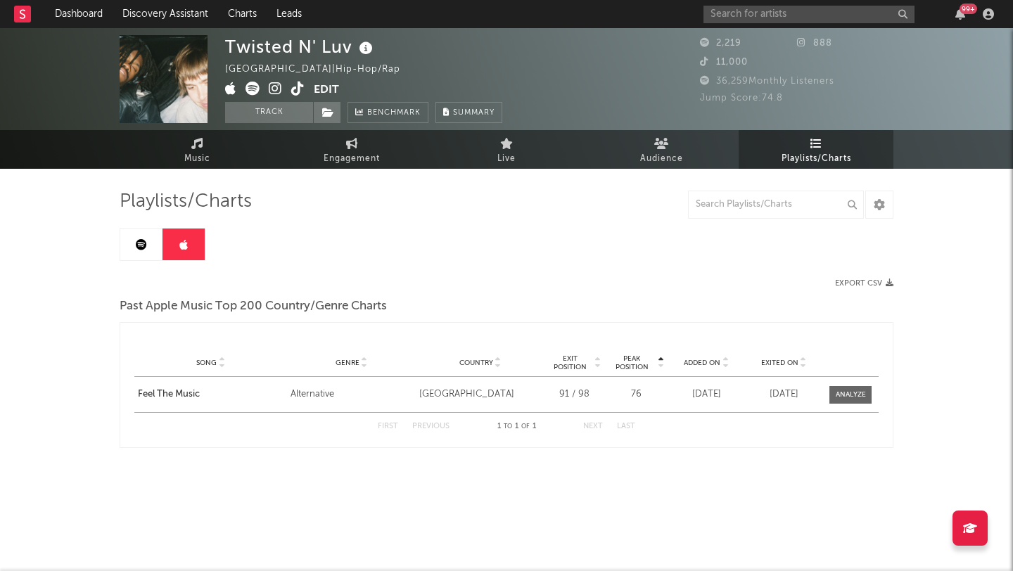
click at [131, 243] on link at bounding box center [141, 245] width 42 height 32
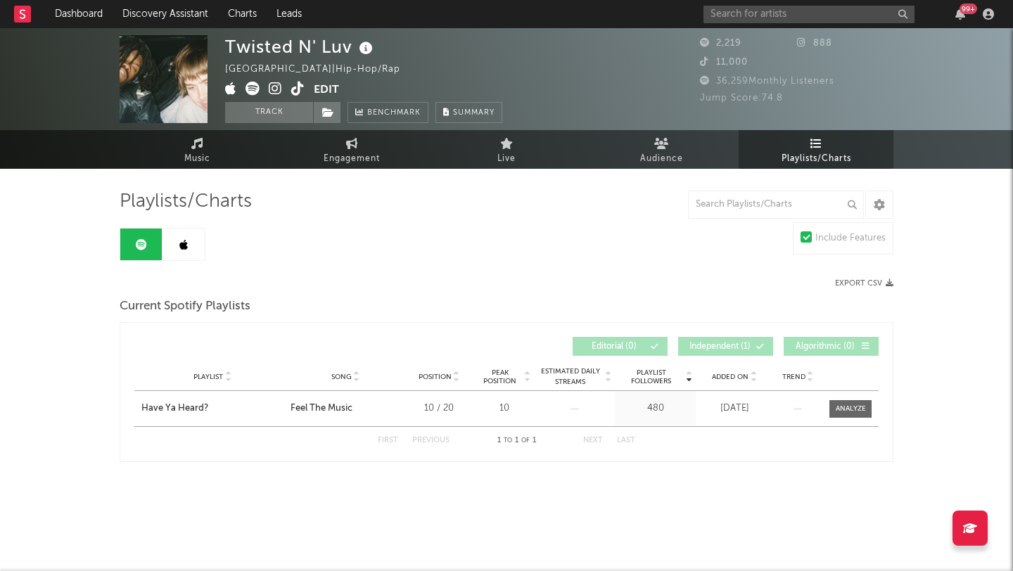
click at [173, 243] on link at bounding box center [183, 245] width 42 height 32
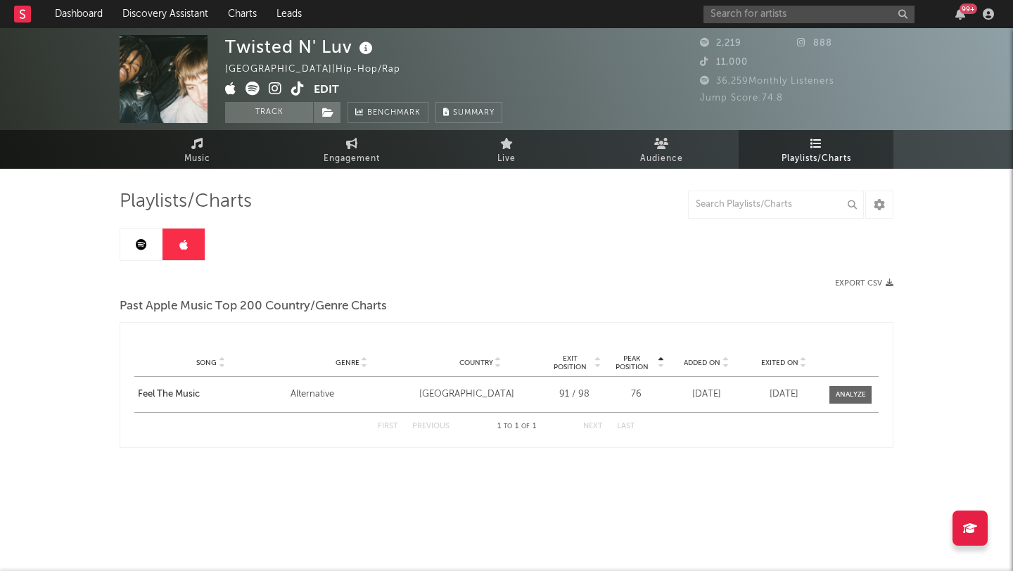
click at [149, 229] on link at bounding box center [141, 245] width 42 height 32
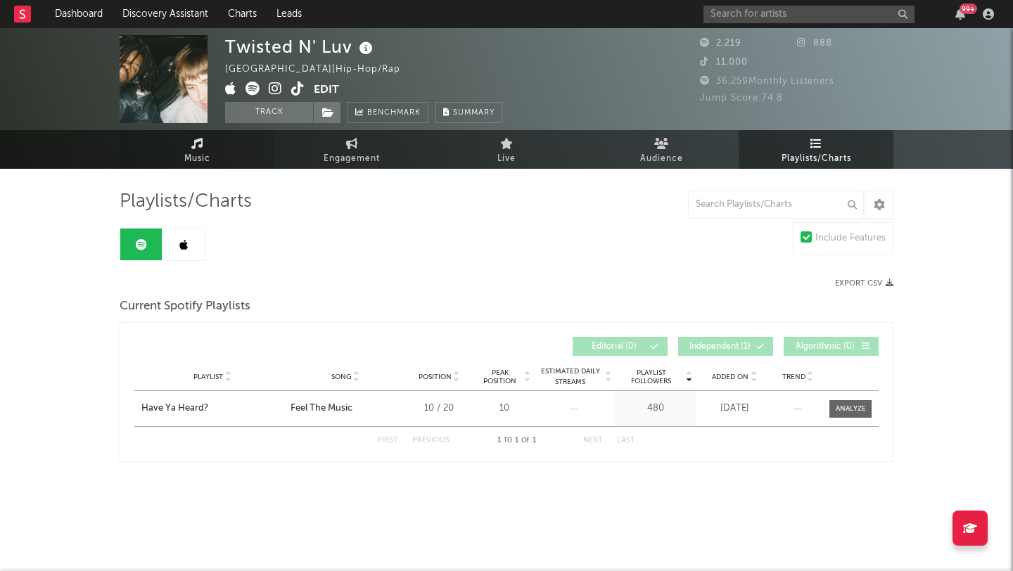
click at [193, 143] on icon at bounding box center [197, 143] width 12 height 11
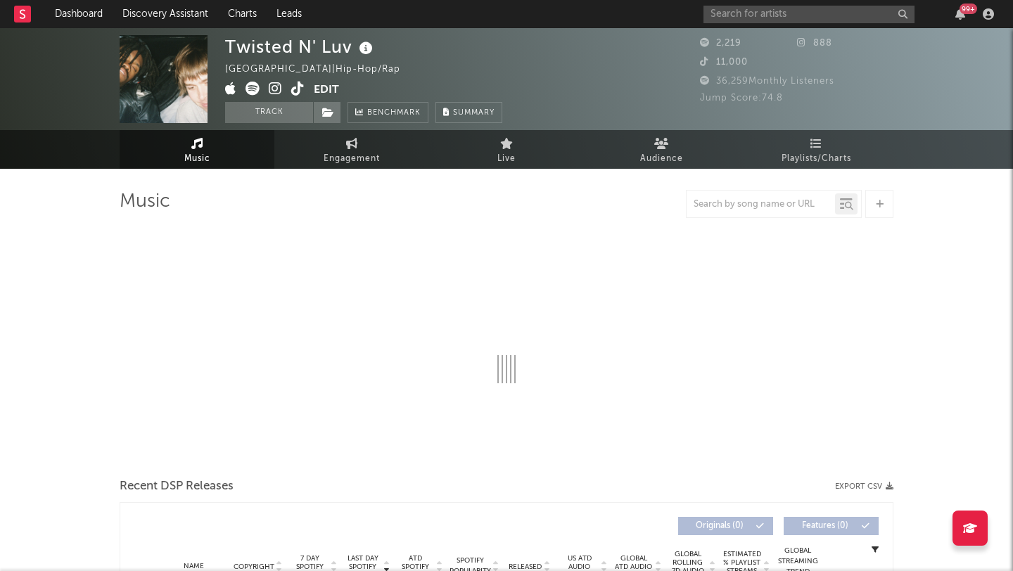
select select "1w"
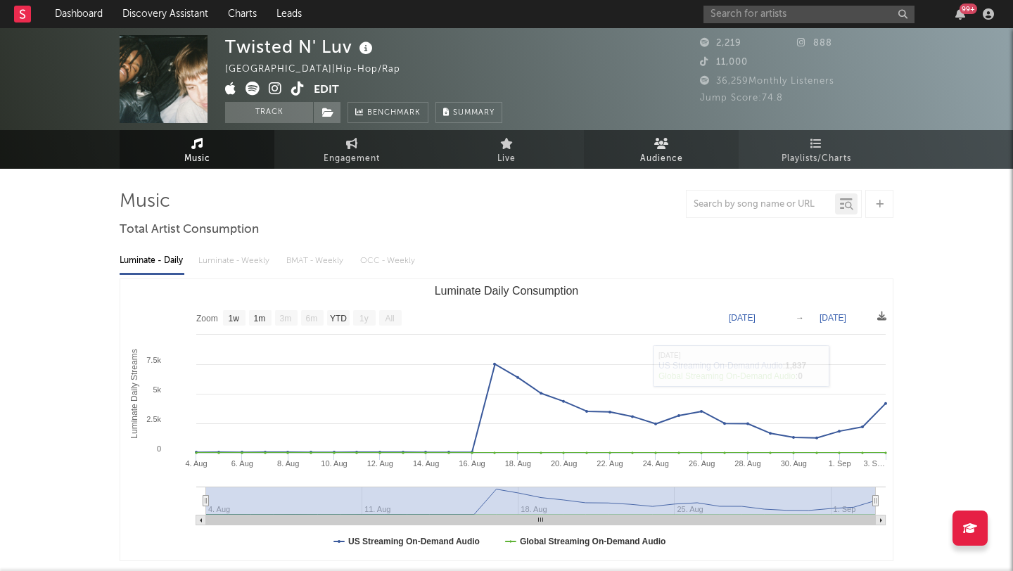
click at [653, 167] on link "Audience" at bounding box center [661, 149] width 155 height 39
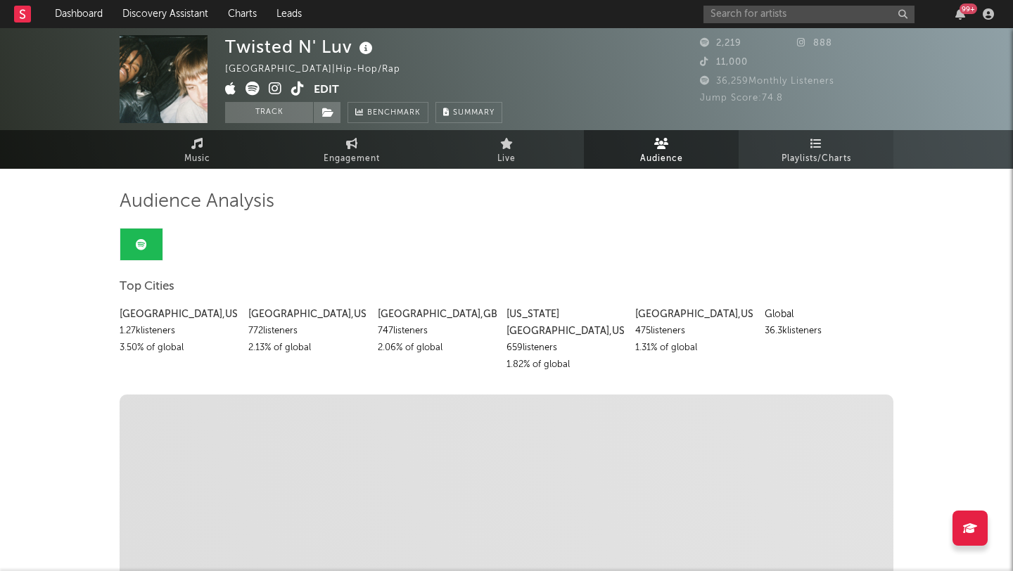
click at [785, 139] on link "Playlists/Charts" at bounding box center [815, 149] width 155 height 39
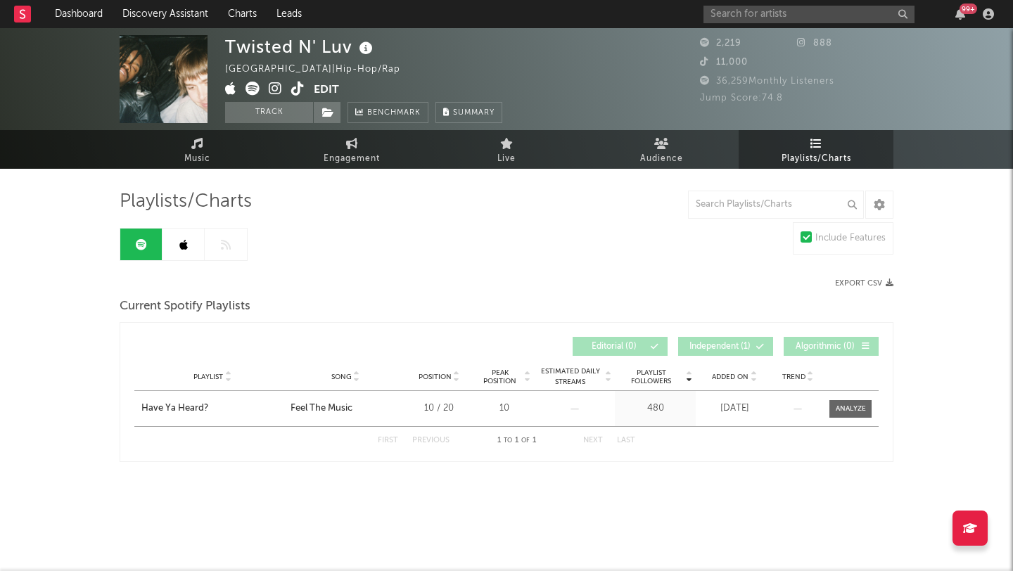
click at [183, 256] on link at bounding box center [183, 245] width 42 height 32
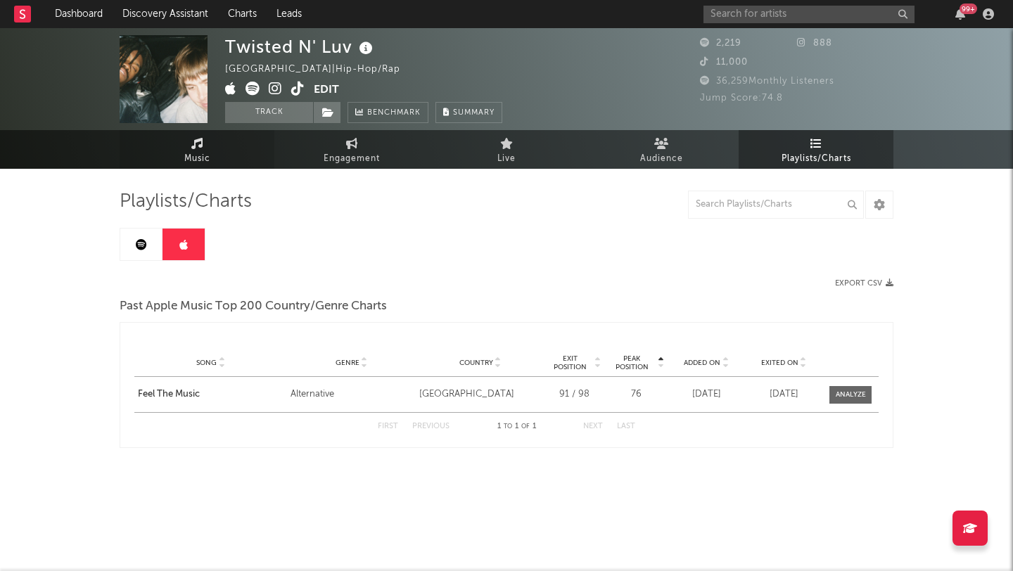
click at [161, 151] on link "Music" at bounding box center [197, 149] width 155 height 39
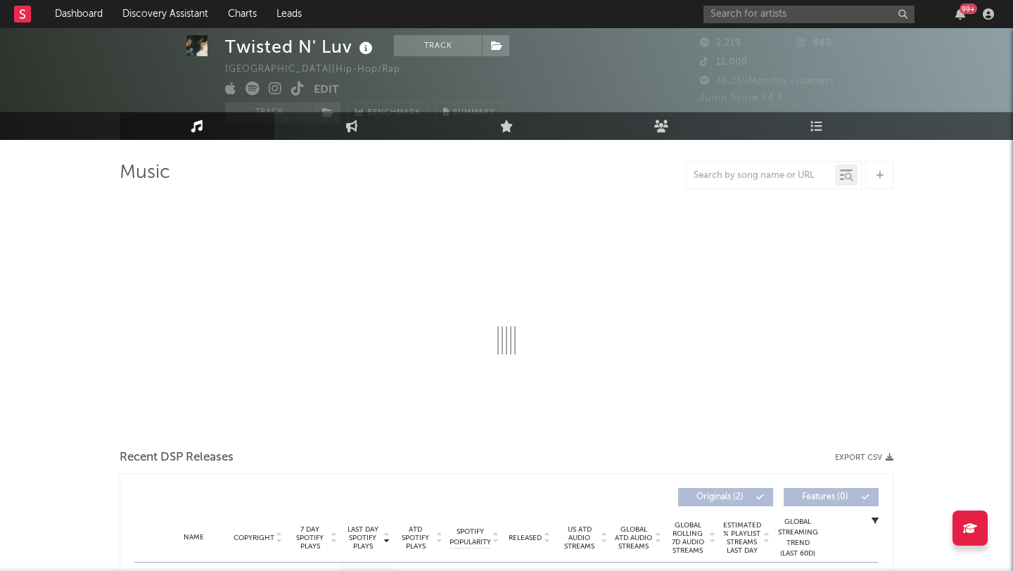
select select "1w"
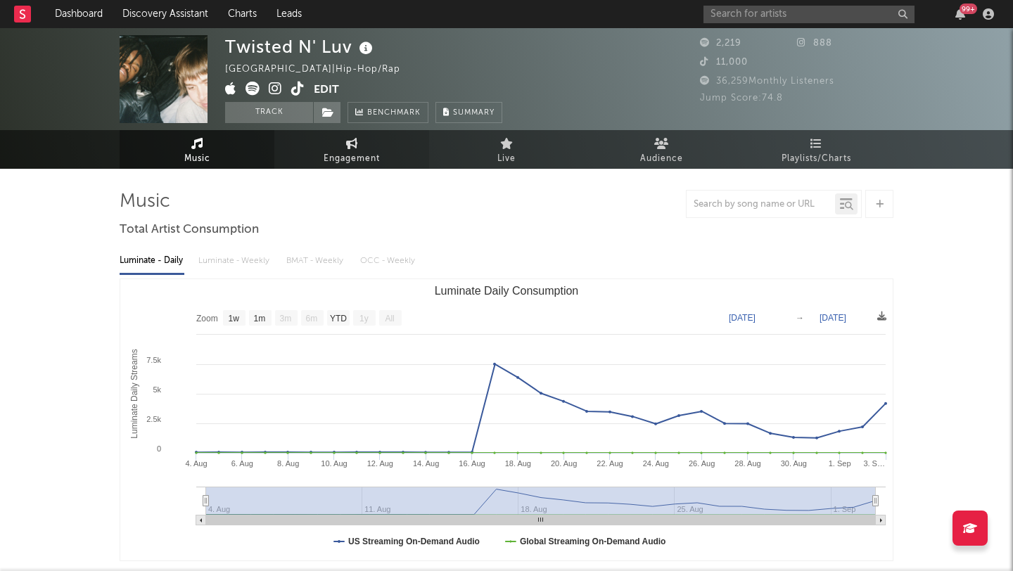
click at [329, 157] on span "Engagement" at bounding box center [351, 158] width 56 height 17
select select "1w"
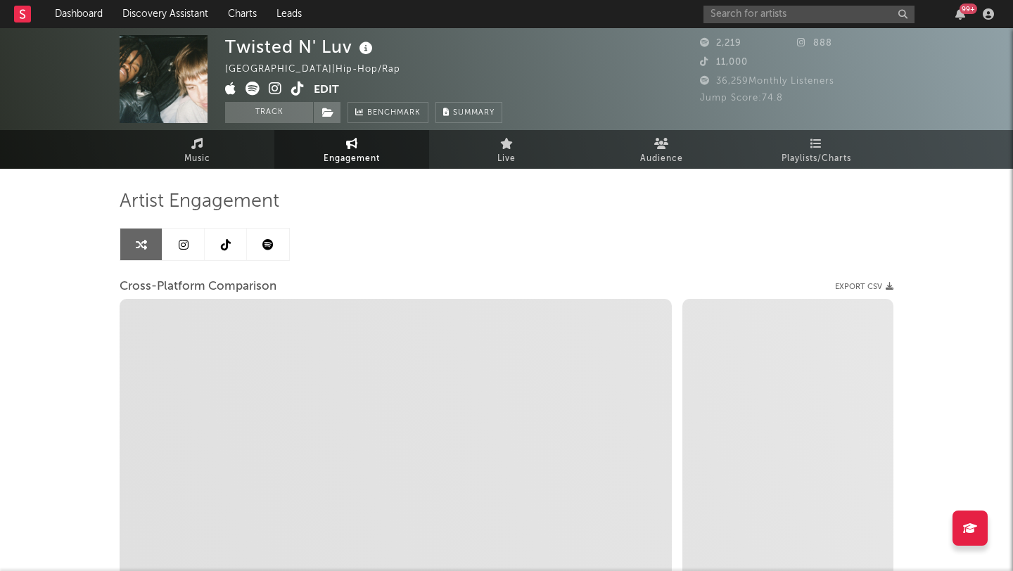
select select "1m"
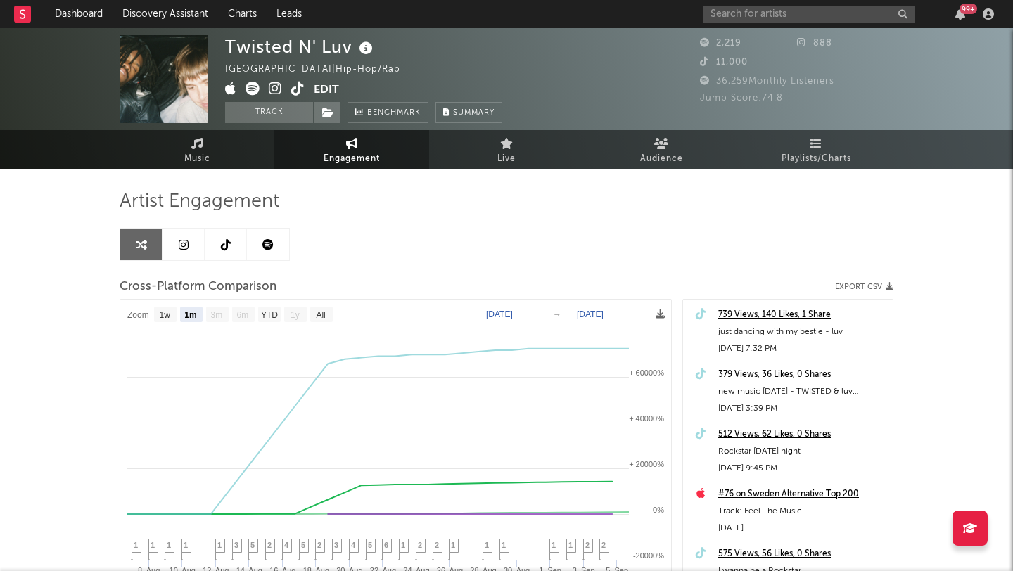
click at [421, 162] on link "Engagement" at bounding box center [351, 149] width 155 height 39
click at [786, 153] on span "Playlists/Charts" at bounding box center [816, 158] width 70 height 17
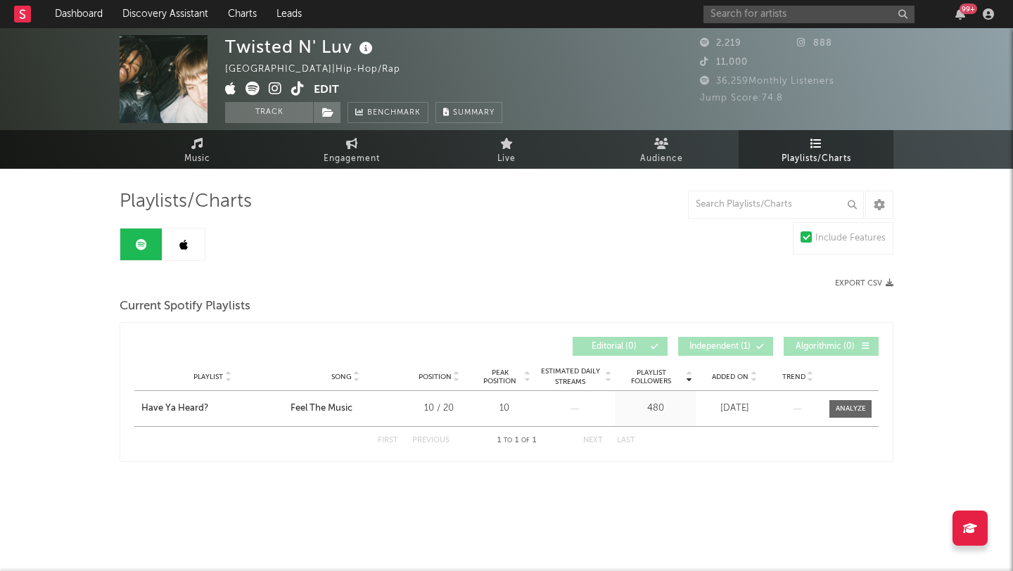
click at [182, 244] on icon at bounding box center [183, 244] width 8 height 11
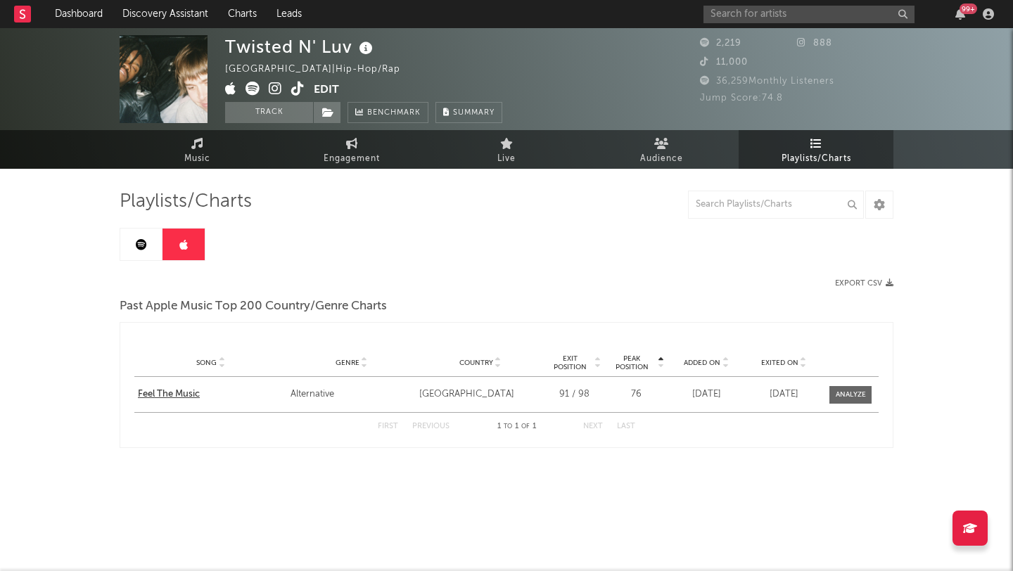
click at [185, 391] on div "Feel The Music" at bounding box center [211, 394] width 146 height 14
click at [738, 24] on div "99 +" at bounding box center [850, 14] width 295 height 28
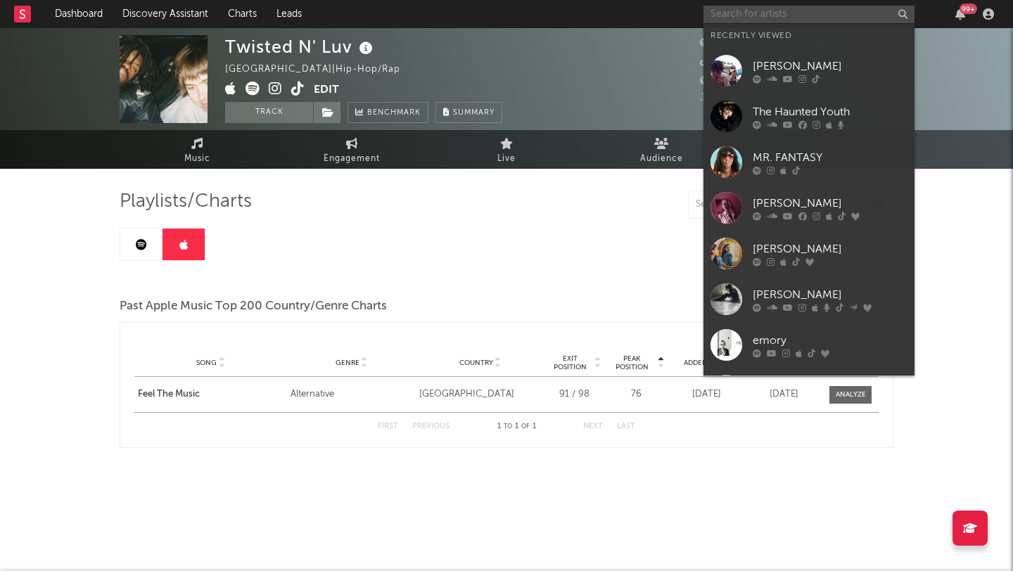
click at [738, 18] on input "text" at bounding box center [808, 15] width 211 height 18
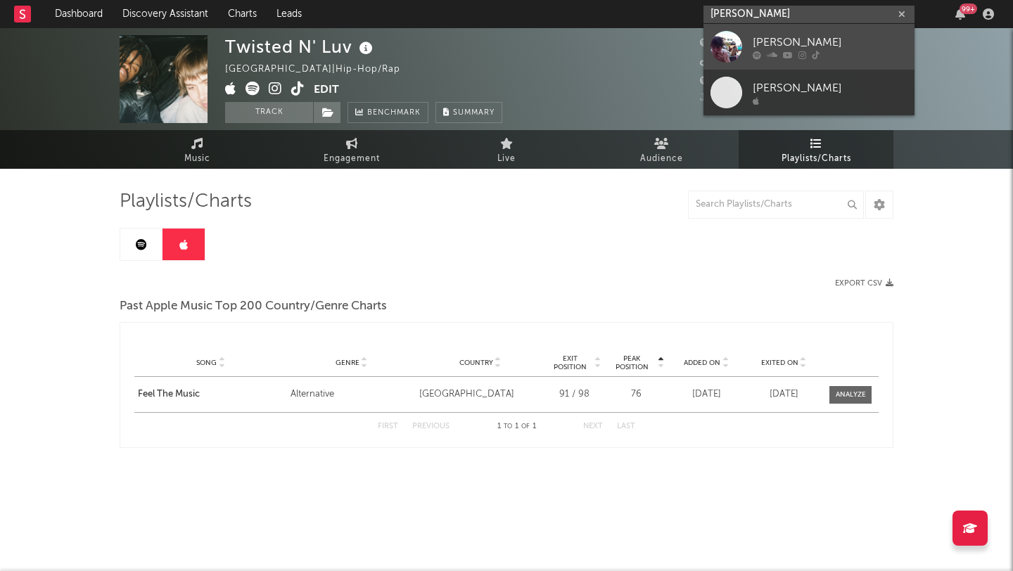
type input "benny bellson"
click at [716, 32] on div at bounding box center [726, 47] width 32 height 32
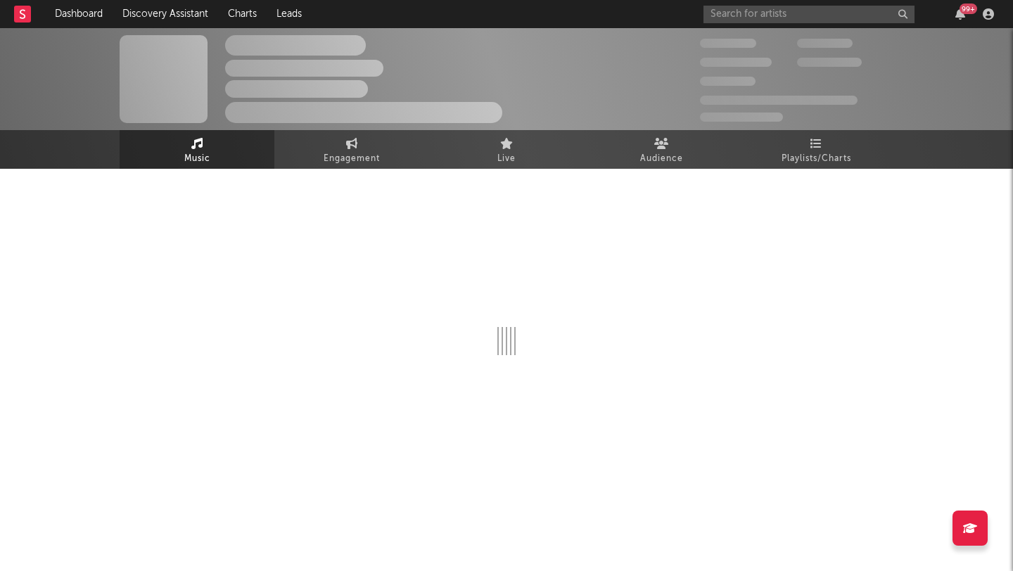
select select "6m"
